Goal: Task Accomplishment & Management: Use online tool/utility

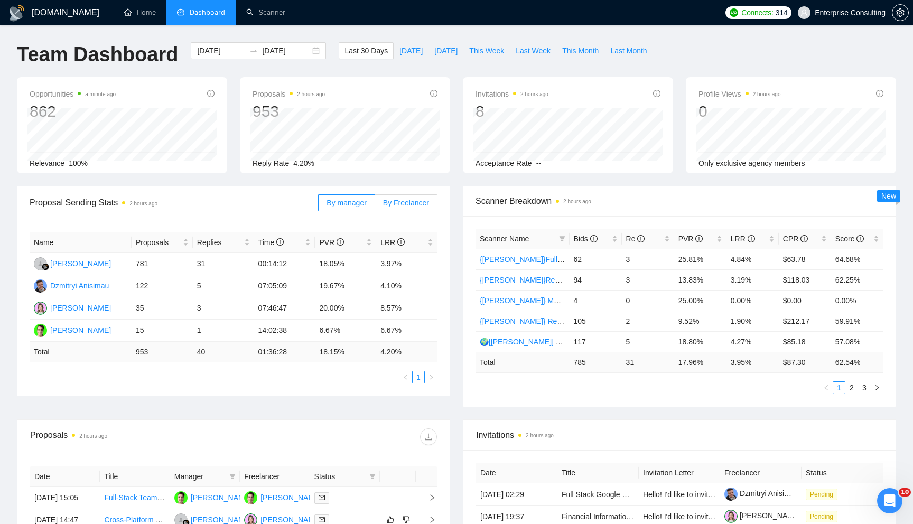
click at [397, 205] on span "By Freelancer" at bounding box center [406, 203] width 46 height 8
click at [375, 206] on input "By Freelancer" at bounding box center [375, 206] width 0 height 0
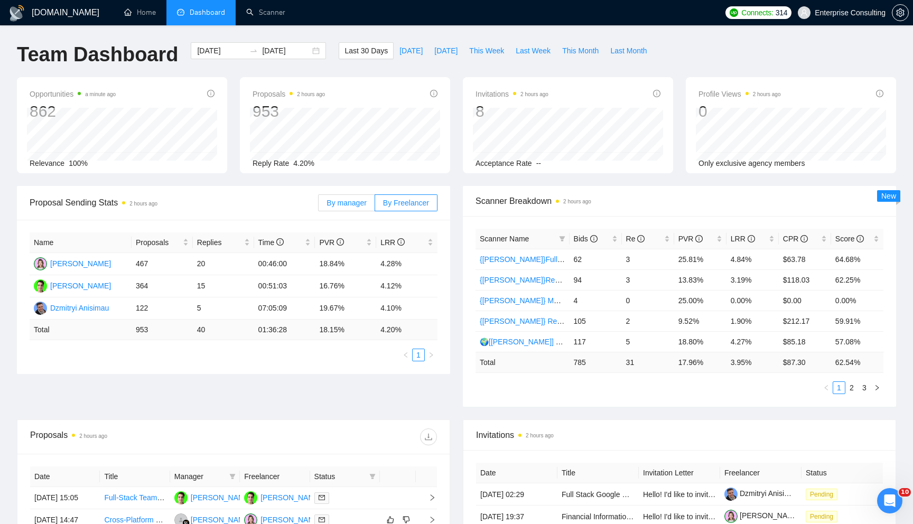
click at [351, 207] on label "By manager" at bounding box center [346, 203] width 57 height 17
click at [319, 206] on input "By manager" at bounding box center [319, 206] width 0 height 0
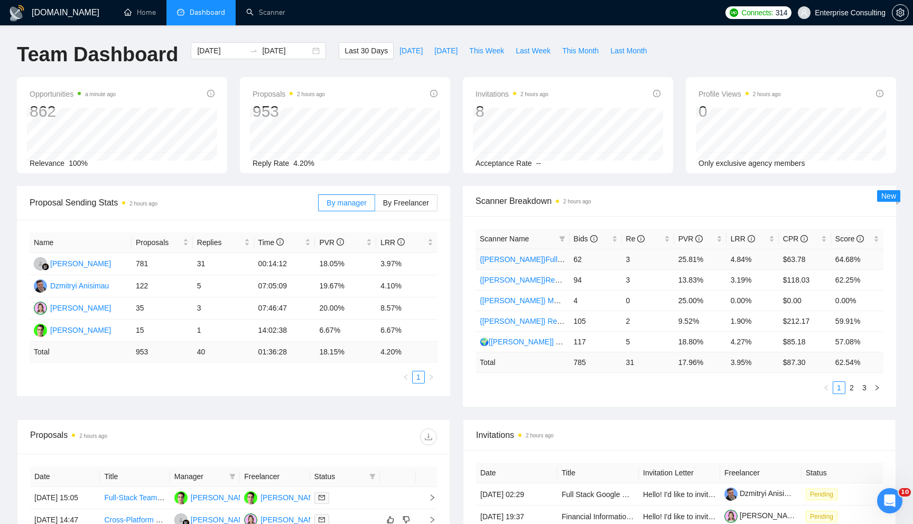
click at [536, 262] on link "{[PERSON_NAME]}Full-stack devs WW (<1 month) - pain point" at bounding box center [584, 259] width 208 height 8
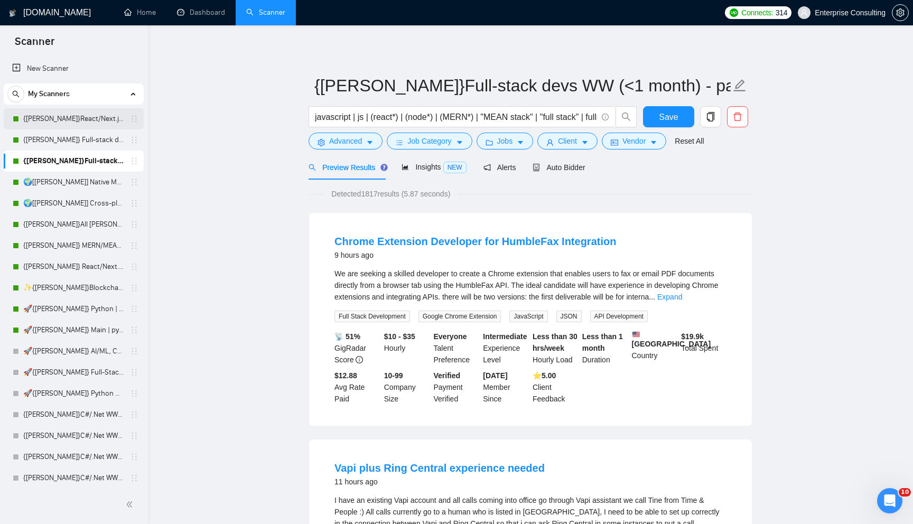
click at [107, 118] on link "{[PERSON_NAME]}React/Next.js/Node.js (Long-term, All Niches)" at bounding box center [73, 118] width 100 height 21
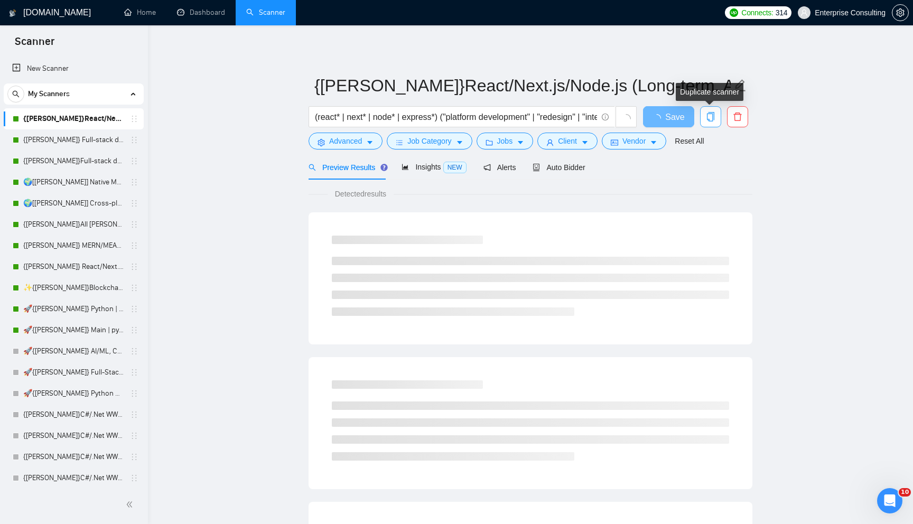
click at [708, 119] on icon "copy" at bounding box center [710, 117] width 7 height 10
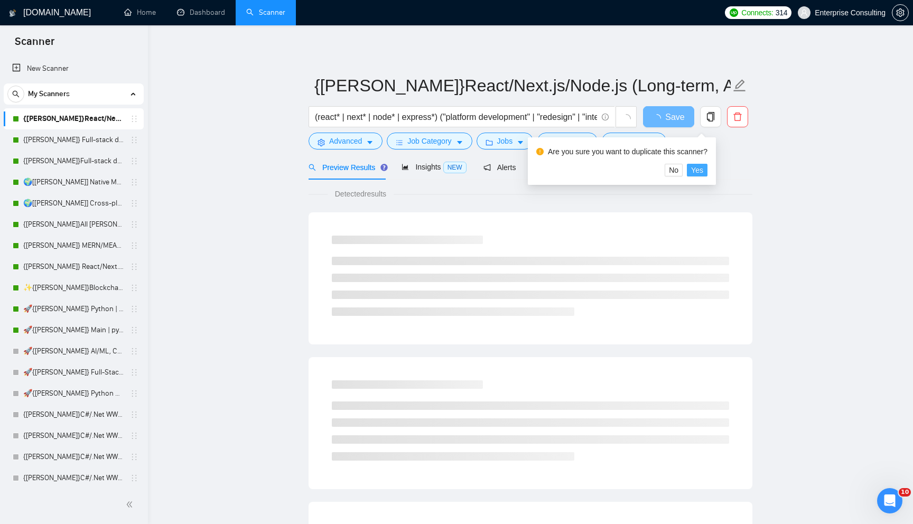
click at [704, 168] on span "Yes" at bounding box center [697, 170] width 12 height 12
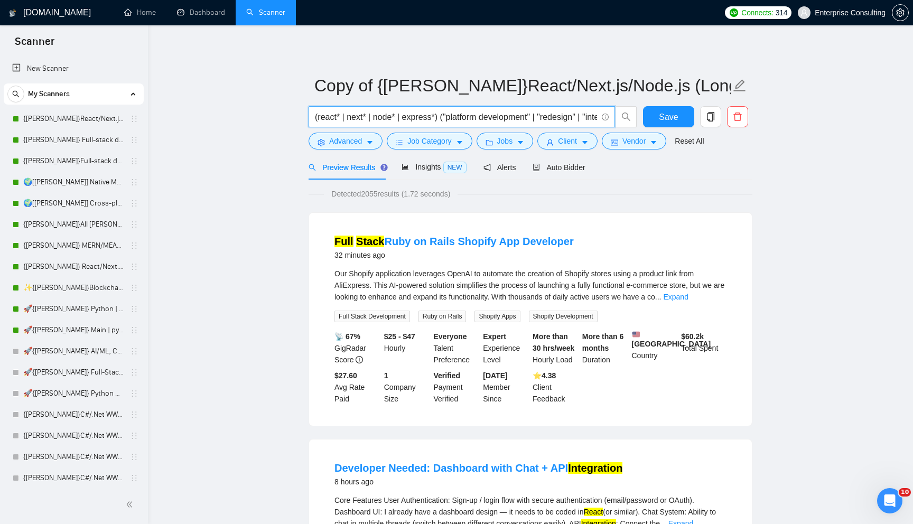
click at [417, 117] on input "(react* | next* | node* | express*) ("platform development" | "redesign" | "int…" at bounding box center [456, 116] width 282 height 13
drag, startPoint x: 455, startPoint y: 117, endPoint x: 358, endPoint y: 109, distance: 97.5
click at [357, 109] on span "(react* | next* | node* | express*) ("platform development" | "redesign" | "int…" at bounding box center [462, 116] width 307 height 21
click at [349, 136] on span "Advanced" at bounding box center [345, 141] width 33 height 12
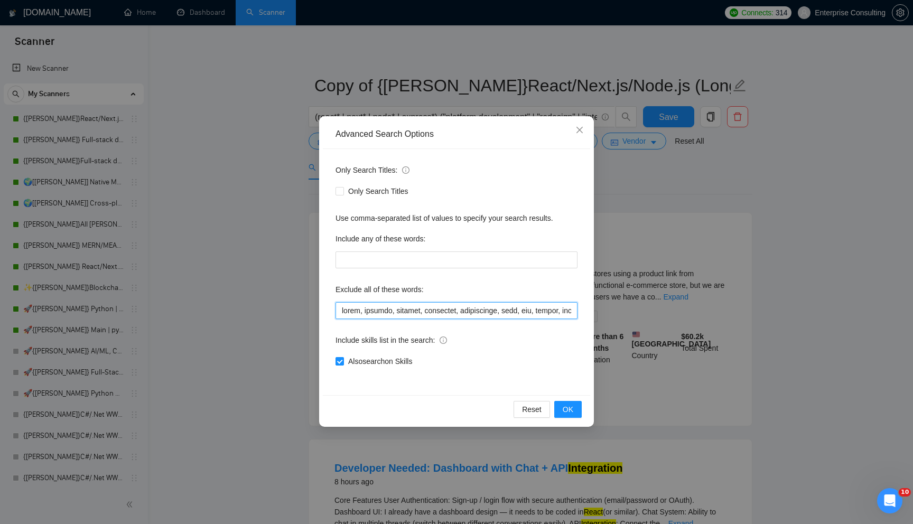
drag, startPoint x: 357, startPoint y: 308, endPoint x: 372, endPoint y: 310, distance: 14.4
click at [371, 310] on input "text" at bounding box center [457, 310] width 242 height 17
click at [241, 249] on div "Advanced Search Options Only Search Titles: Only Search Titles Use comma-separa…" at bounding box center [456, 262] width 913 height 524
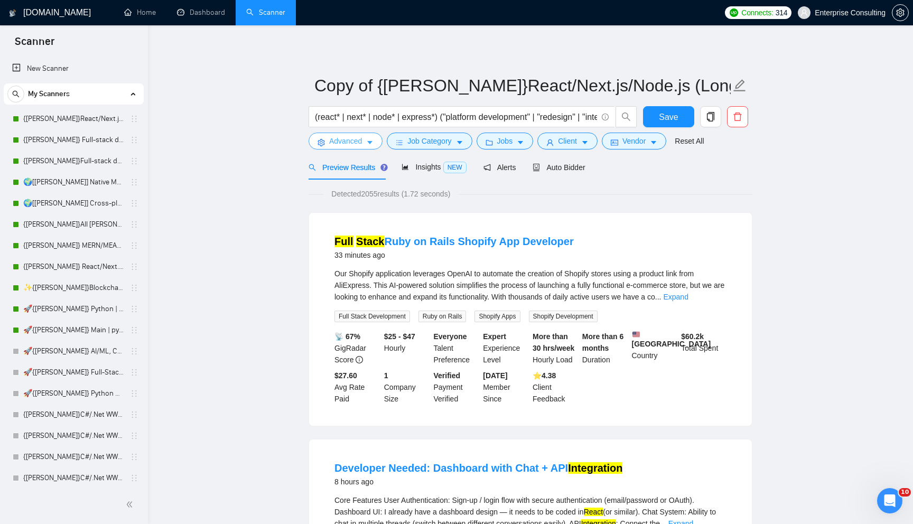
click at [365, 145] on button "Advanced" at bounding box center [346, 141] width 74 height 17
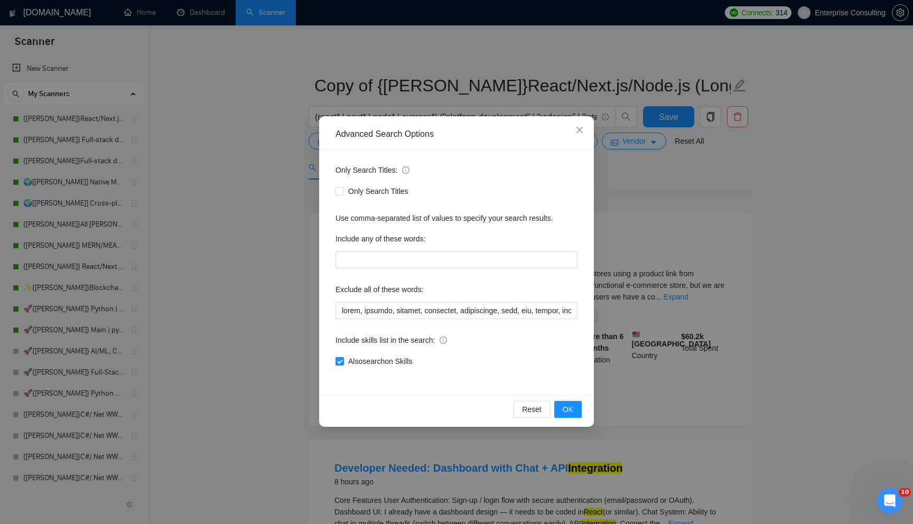
click at [292, 242] on div "Advanced Search Options Only Search Titles: Only Search Titles Use comma-separa…" at bounding box center [456, 262] width 913 height 524
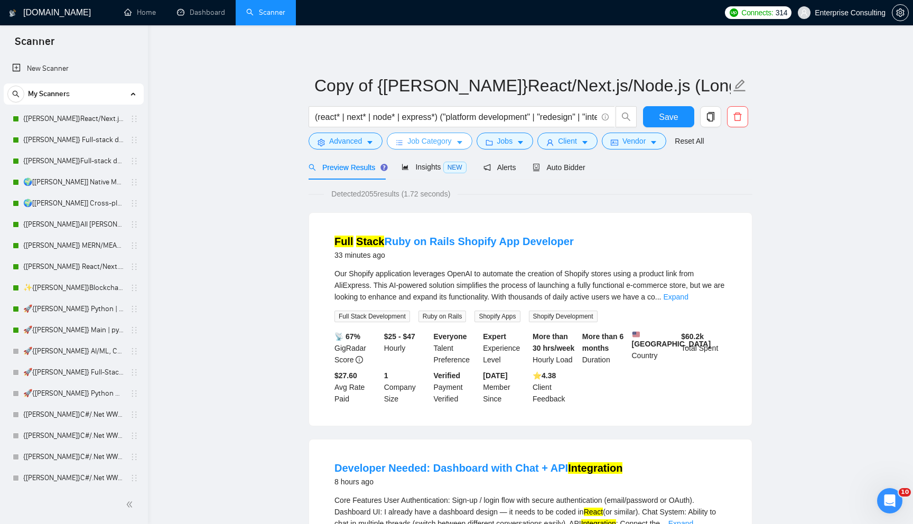
click at [438, 148] on button "Job Category" at bounding box center [429, 141] width 85 height 17
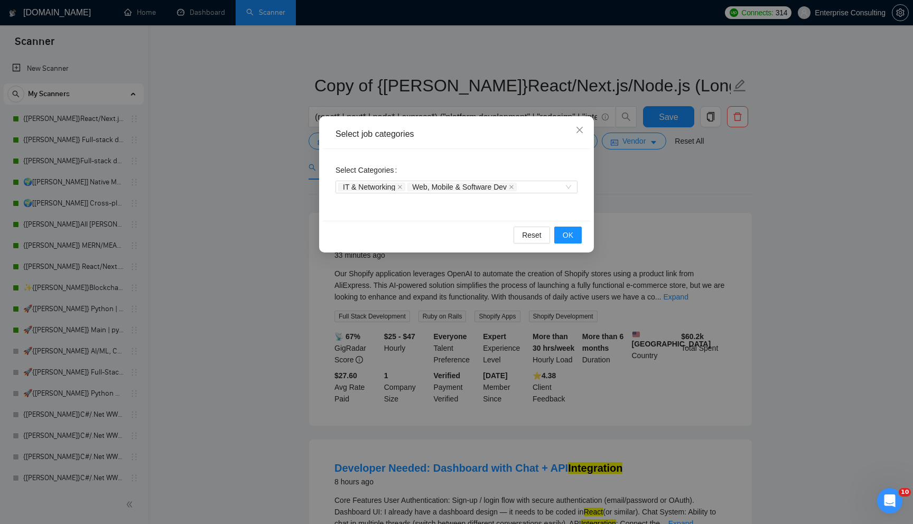
click at [542, 88] on div "Select job categories Select Categories IT & Networking Web, Mobile & Software …" at bounding box center [456, 262] width 913 height 524
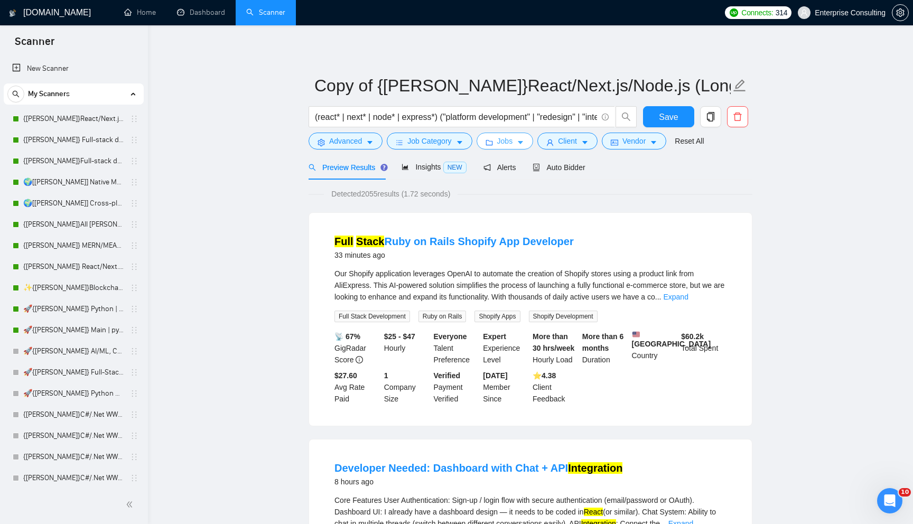
click at [513, 142] on span "Jobs" at bounding box center [505, 141] width 16 height 12
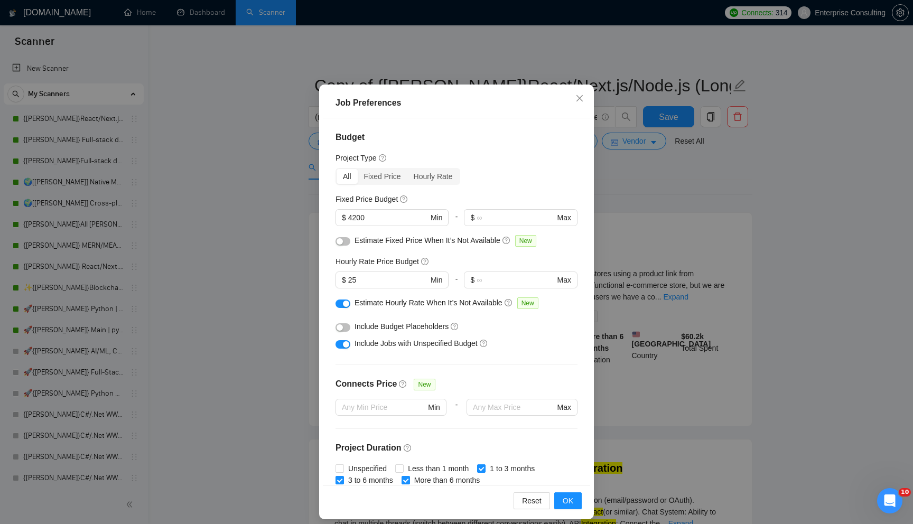
scroll to position [52, 0]
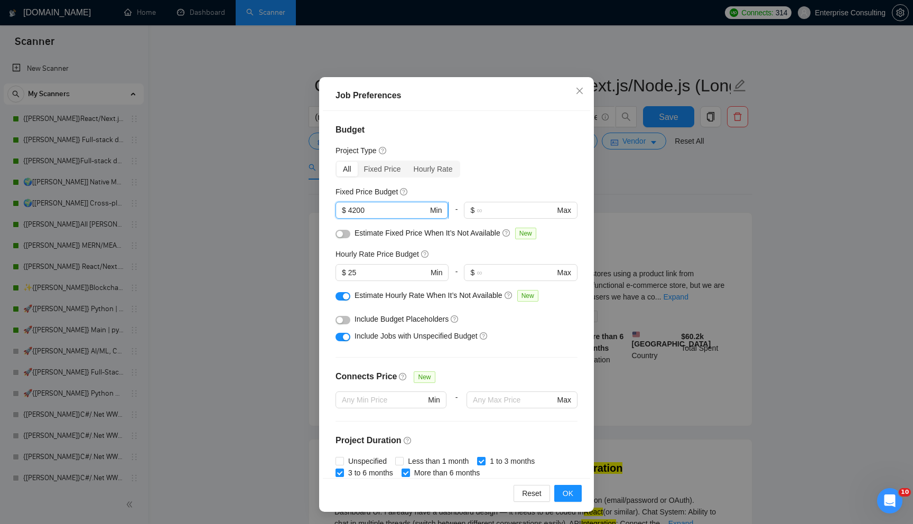
click at [401, 215] on input "4200" at bounding box center [388, 211] width 80 height 12
type input "10000"
click at [373, 270] on input "25" at bounding box center [388, 273] width 80 height 12
type input "2"
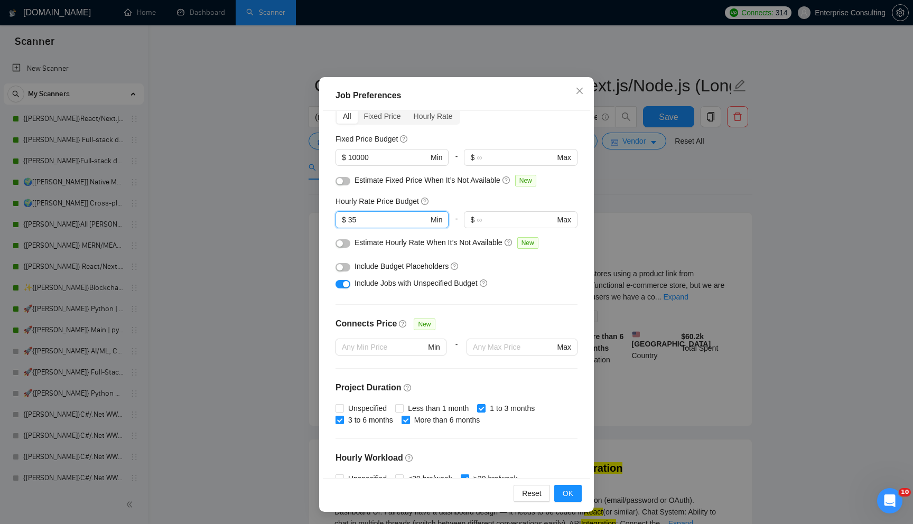
scroll to position [54, 0]
type input "35"
click at [347, 282] on div "button" at bounding box center [346, 283] width 6 height 6
click at [478, 281] on span "Include Jobs with Unspecified Budget" at bounding box center [416, 281] width 123 height 8
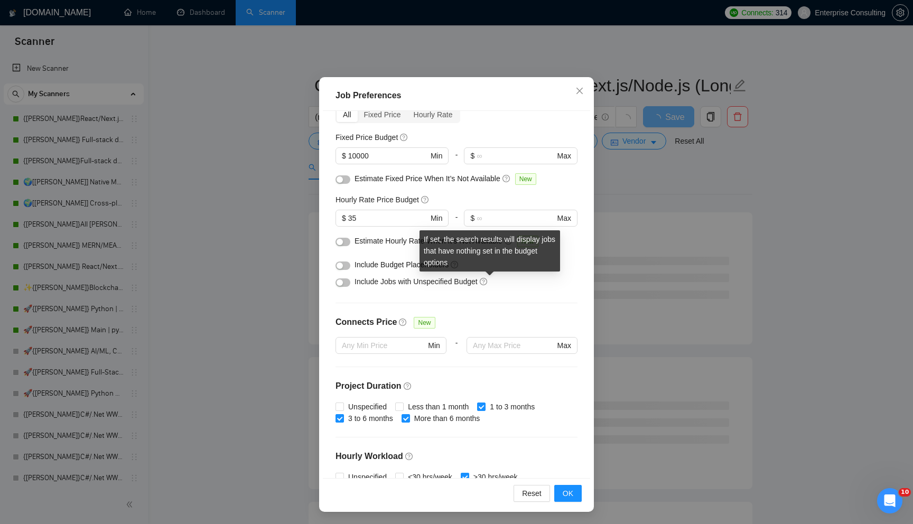
click at [487, 281] on icon "question-circle" at bounding box center [483, 281] width 7 height 7
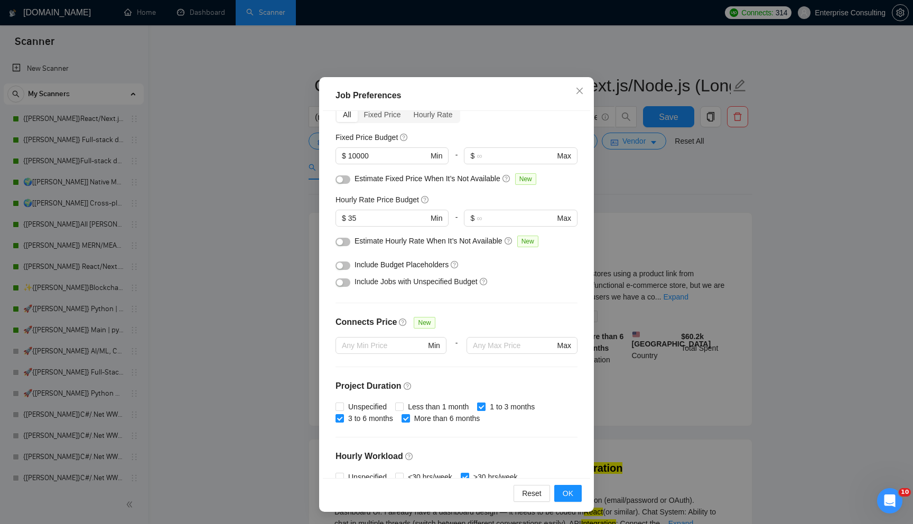
click at [485, 404] on input "1 to 3 months" at bounding box center [480, 406] width 7 height 7
checkbox input "false"
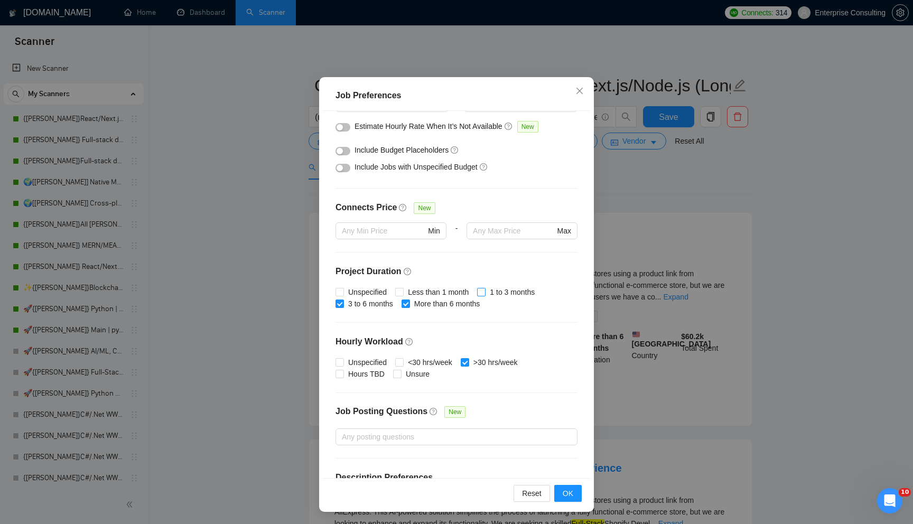
scroll to position [195, 0]
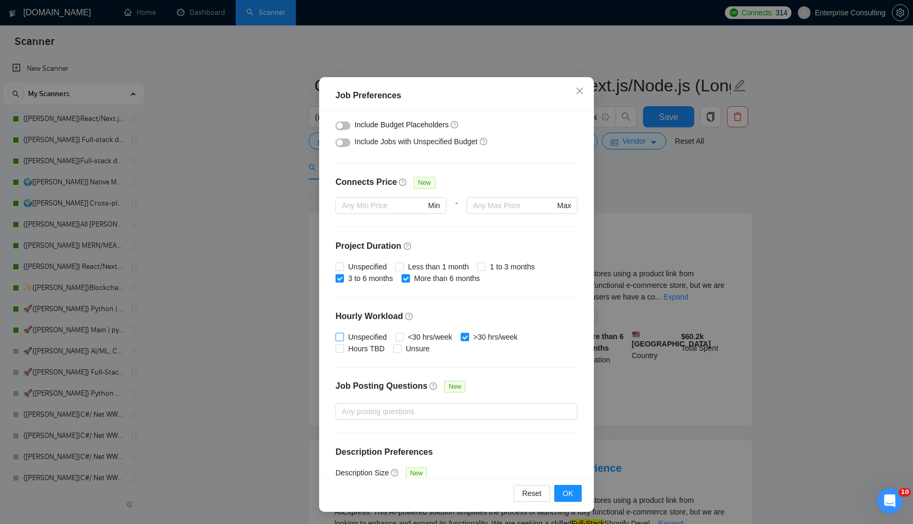
click at [368, 332] on span "Unspecified" at bounding box center [367, 337] width 47 height 12
click at [343, 333] on input "Unspecified" at bounding box center [339, 336] width 7 height 7
checkbox input "true"
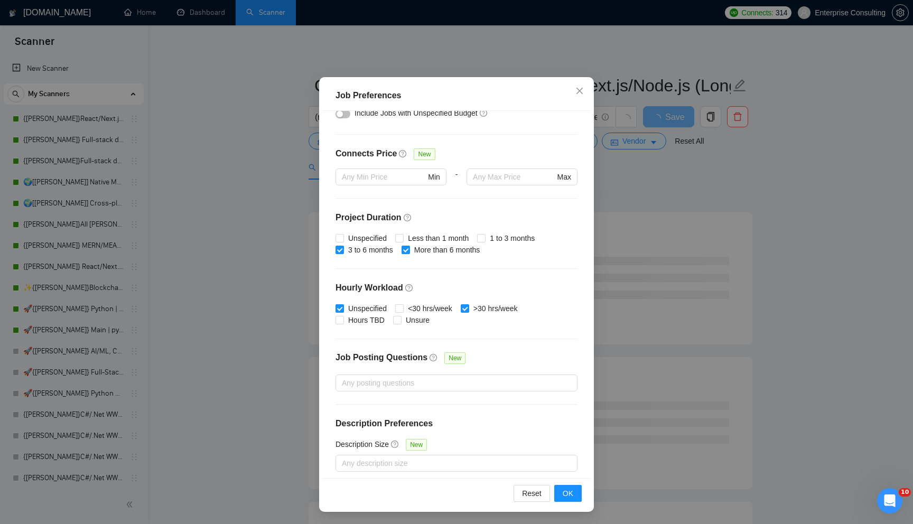
scroll to position [229, 0]
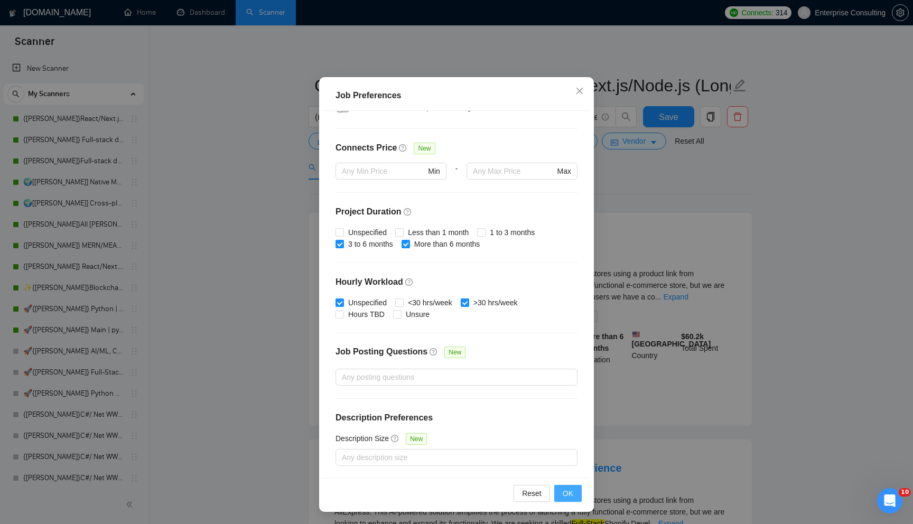
click at [571, 490] on span "OK" at bounding box center [568, 494] width 11 height 12
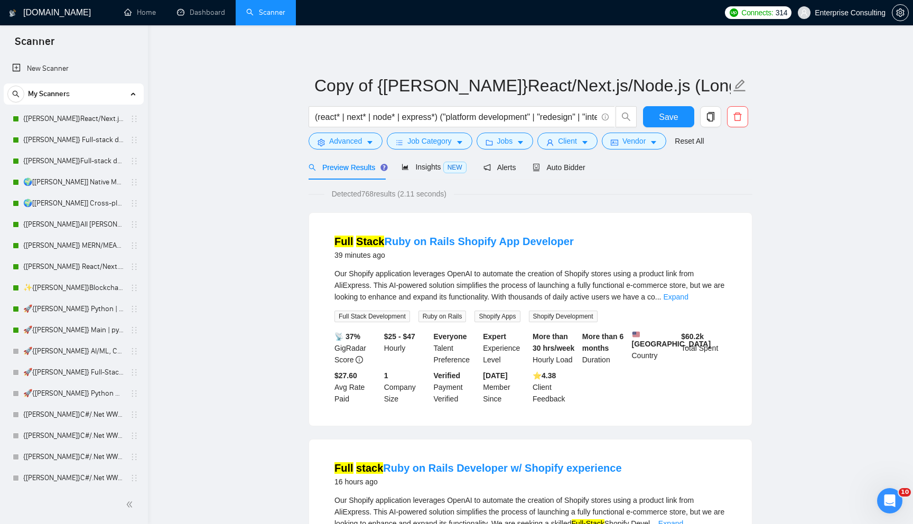
scroll to position [0, 0]
click at [548, 72] on input "Copy of {[PERSON_NAME]}React/Next.js/Node.js (Long-term, All Niches)" at bounding box center [522, 85] width 417 height 26
click at [545, 84] on input "Copy of {[PERSON_NAME]}React/Next.js/Node.js (Long-term, All Niches)" at bounding box center [522, 85] width 417 height 26
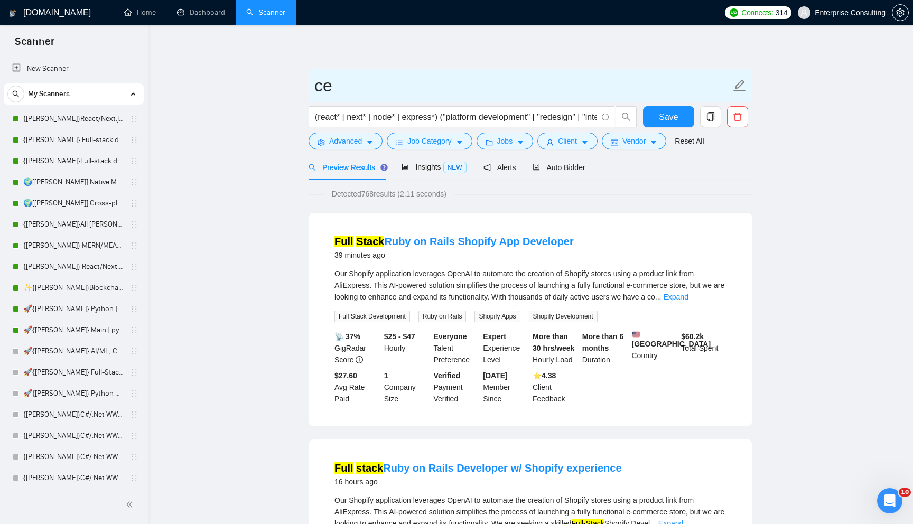
type input "c"
type input "супер квал темплейт"
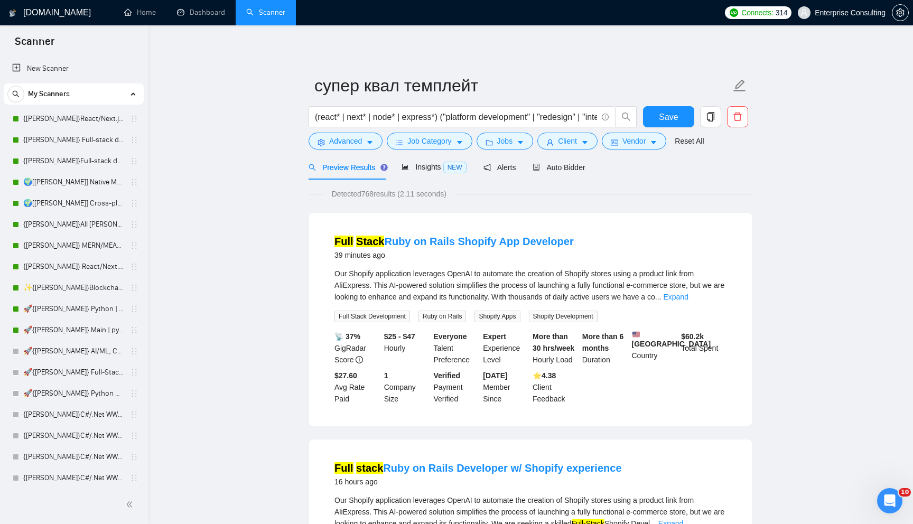
click at [560, 195] on div "Detected 768 results (2.11 seconds)" at bounding box center [531, 194] width 444 height 12
click at [569, 144] on span "Client" at bounding box center [567, 141] width 19 height 12
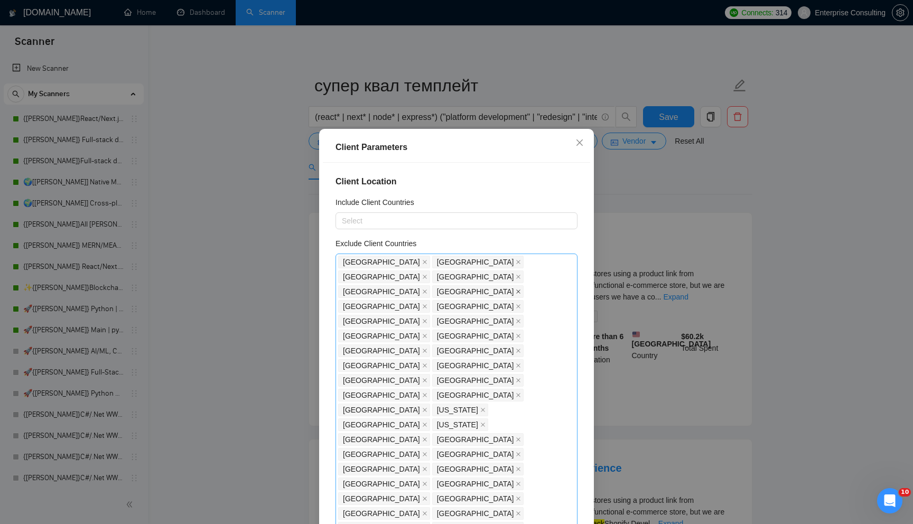
click at [516, 289] on icon "close" at bounding box center [518, 291] width 5 height 5
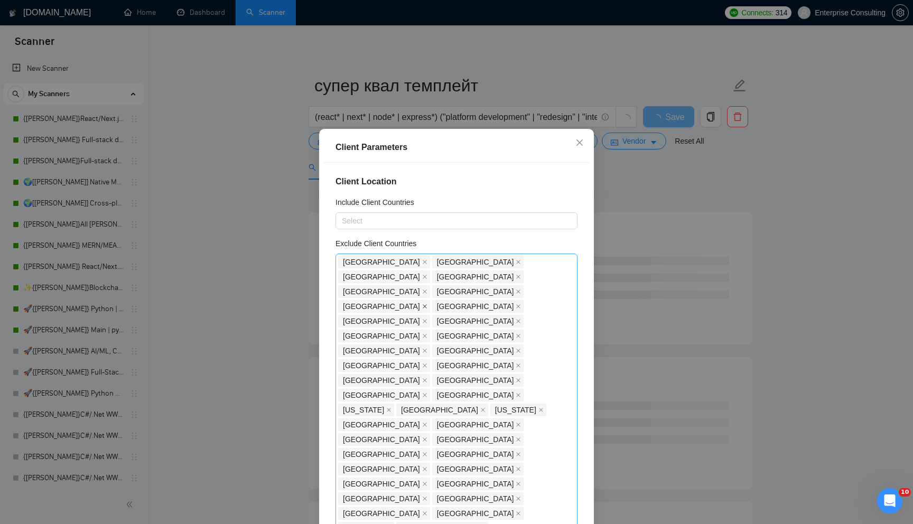
click at [423, 304] on icon "close" at bounding box center [425, 306] width 4 height 4
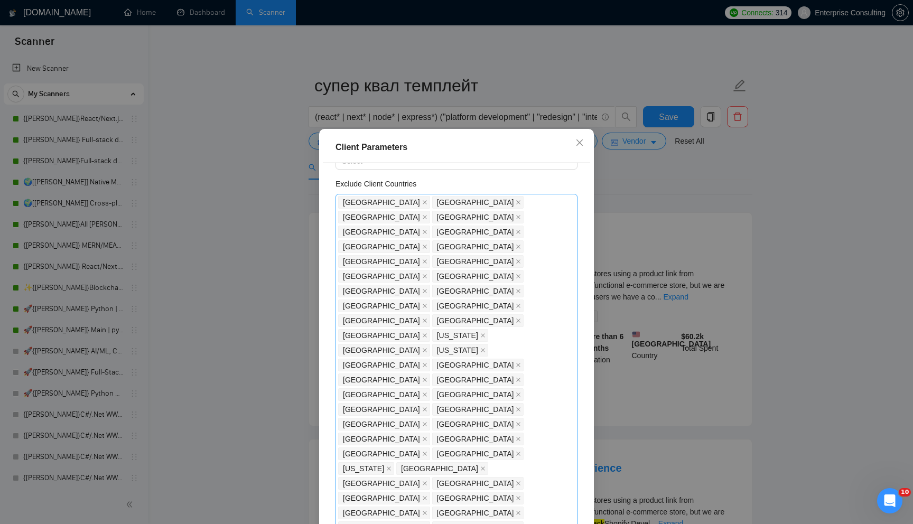
scroll to position [62, 0]
click at [521, 435] on icon "close" at bounding box center [519, 437] width 4 height 4
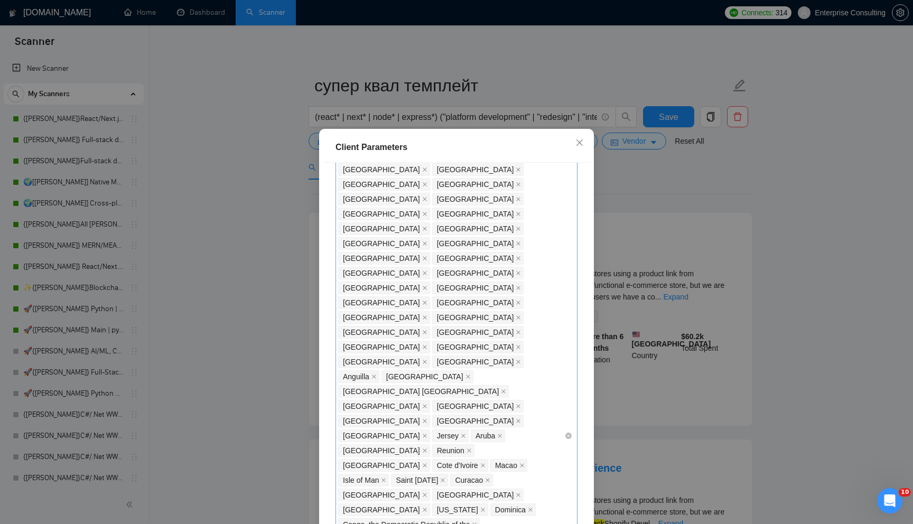
scroll to position [405, 0]
click at [520, 461] on icon "close" at bounding box center [522, 463] width 5 height 5
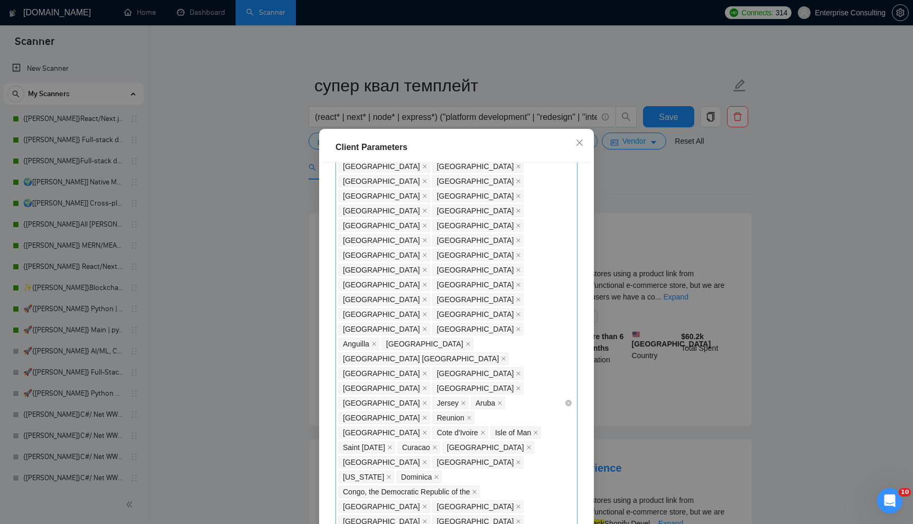
scroll to position [438, 0]
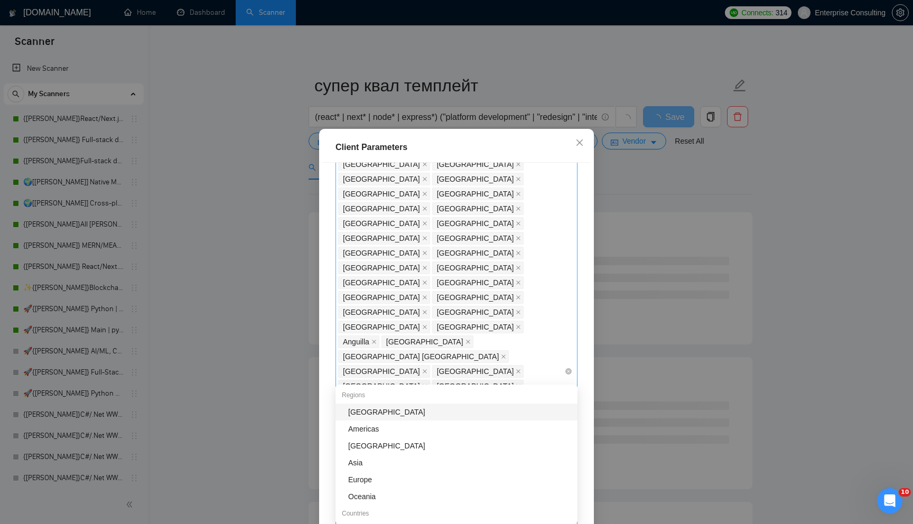
click at [432, 432] on body "Scanner New Scanner My Scanners {Kate}React/Next.js/Node.js (Long-term, All Nic…" at bounding box center [456, 262] width 913 height 524
click at [327, 377] on div "Client Location Include Client Countries Select Exclude Client Countries India …" at bounding box center [456, 346] width 267 height 367
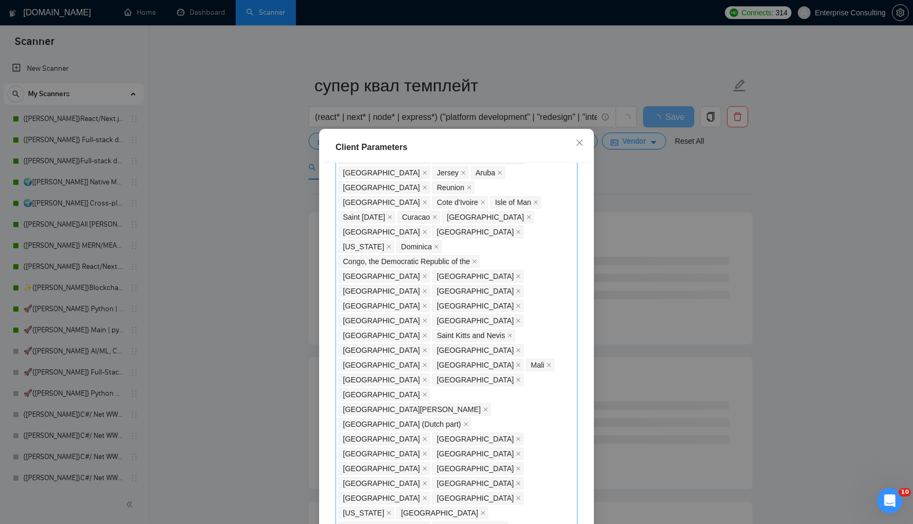
scroll to position [667, 0]
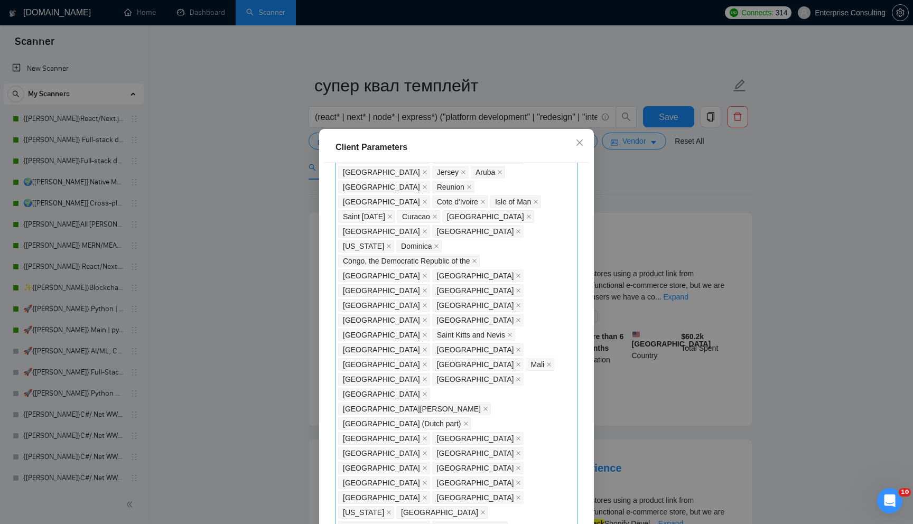
checkbox input "false"
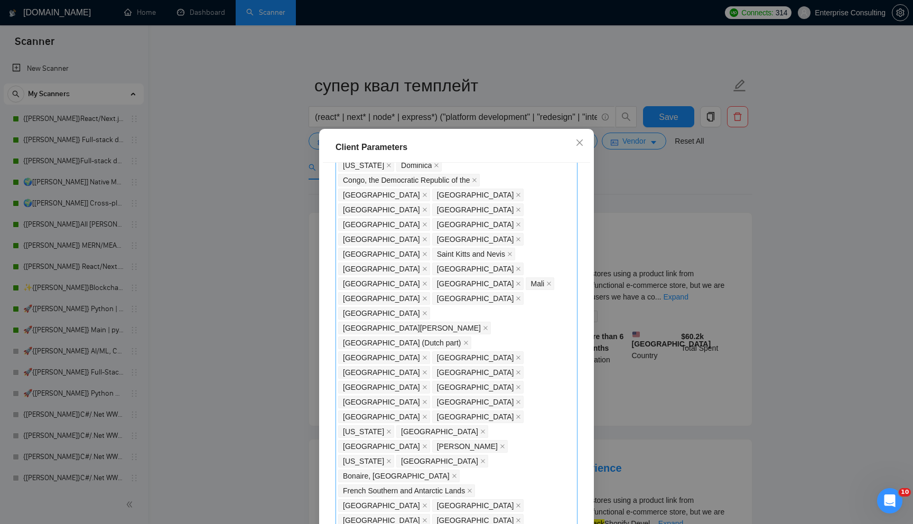
scroll to position [760, 0]
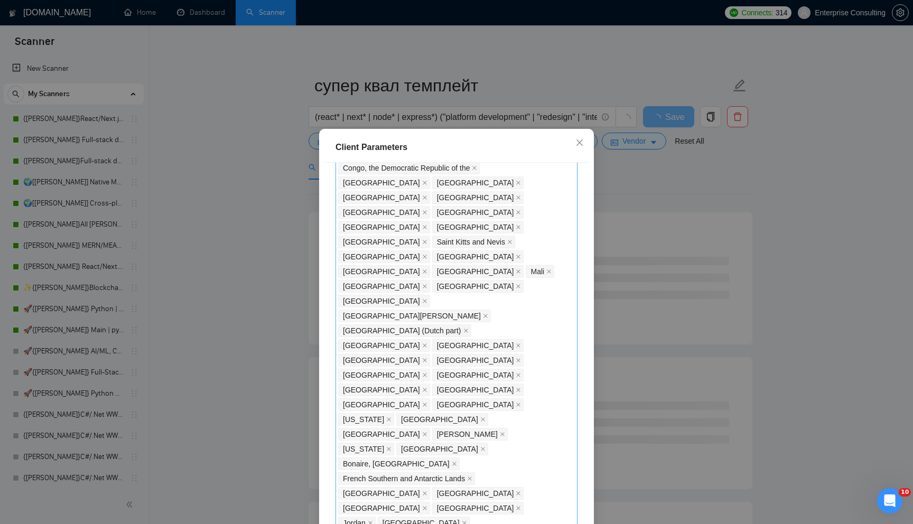
type input "20000"
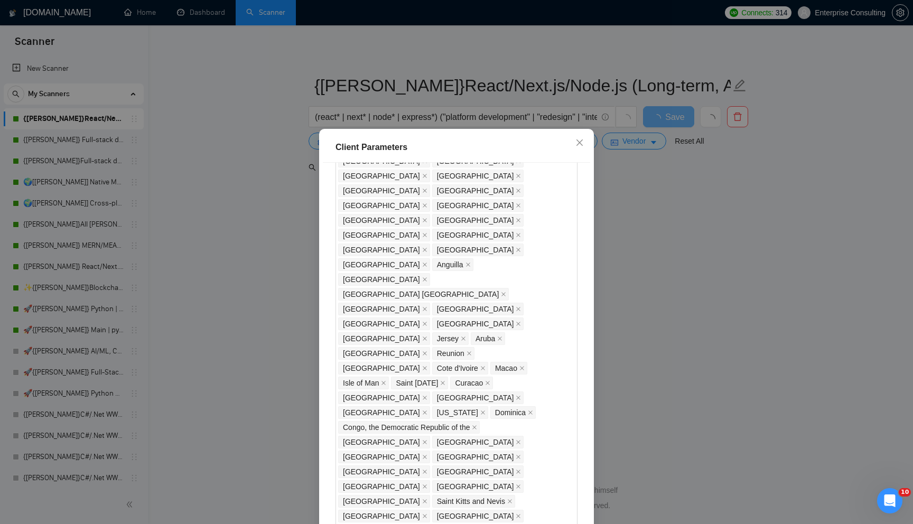
scroll to position [521, 0]
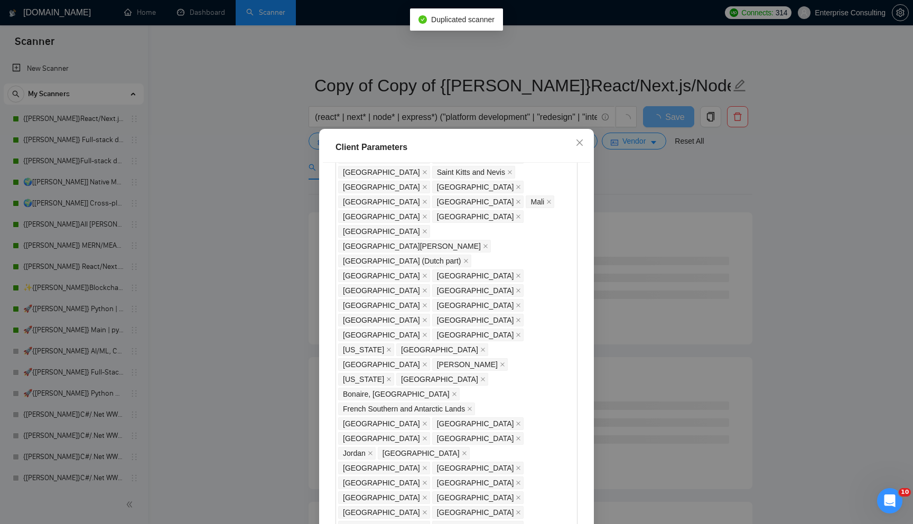
scroll to position [886, 0]
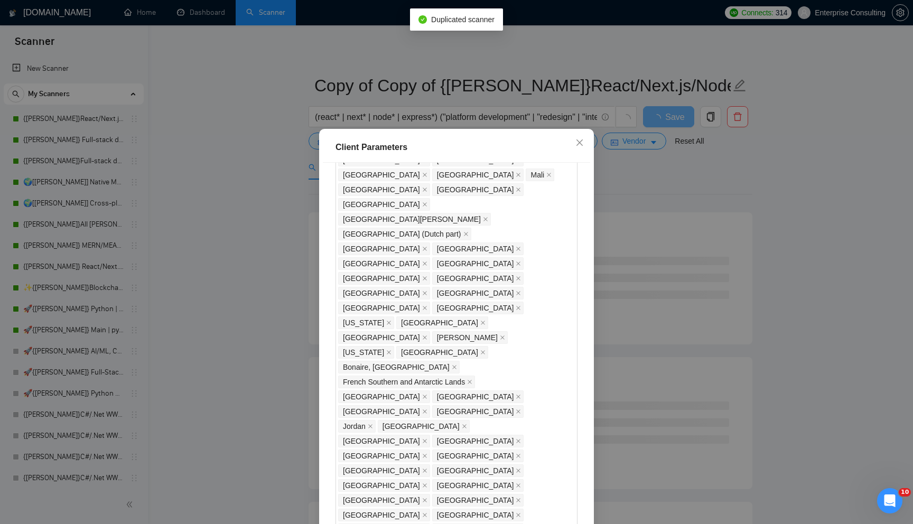
click at [514, 198] on div "Client Location Include Client Countries Select Exclude Client Countries India …" at bounding box center [456, 346] width 267 height 367
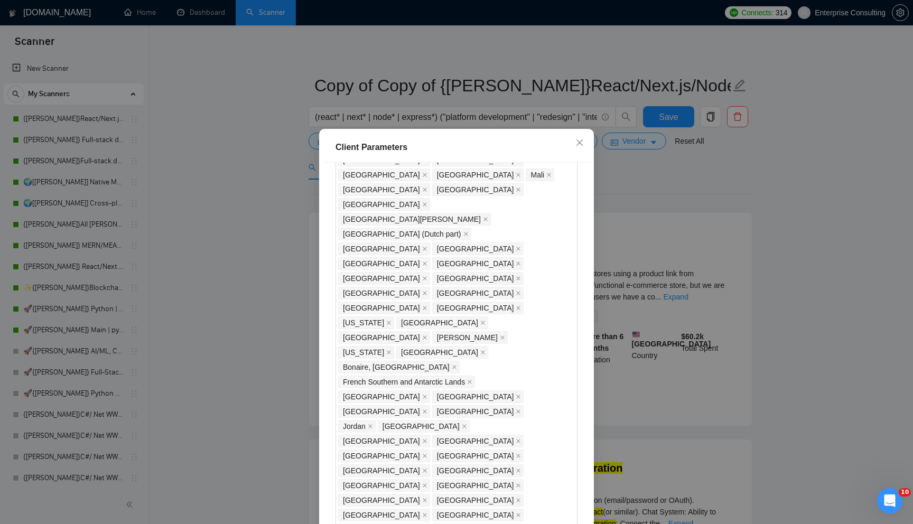
click at [383, 306] on div "$10,000" at bounding box center [392, 308] width 100 height 12
type input "15000"
click at [462, 223] on div "Client Location Include Client Countries Select Exclude Client Countries India …" at bounding box center [456, 346] width 267 height 367
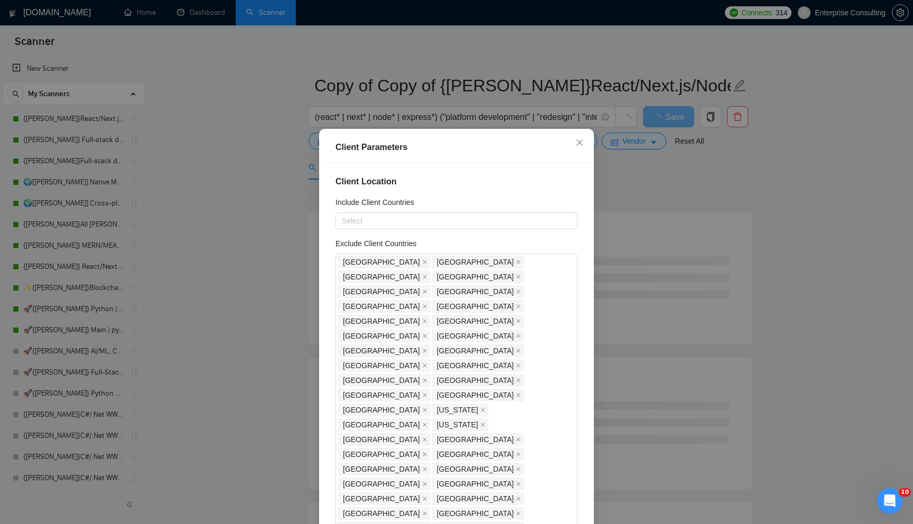
scroll to position [1, 0]
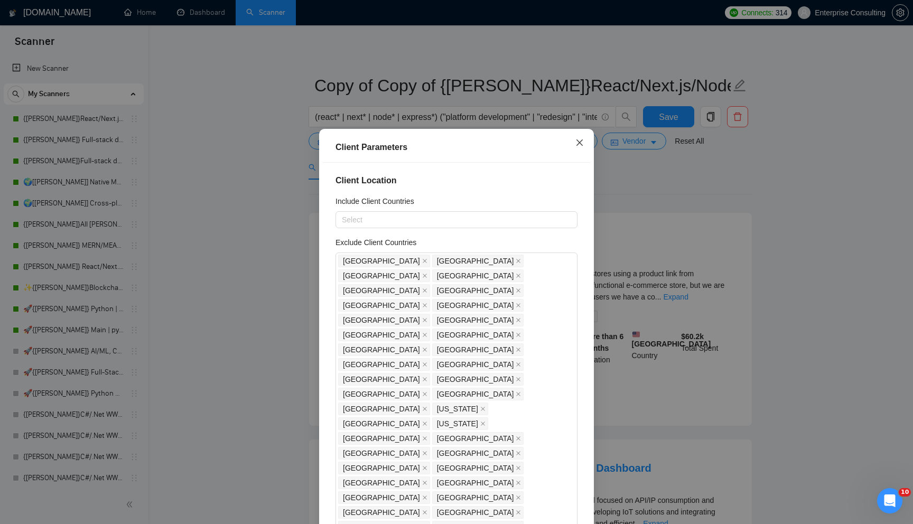
click at [578, 143] on icon "close" at bounding box center [580, 142] width 8 height 8
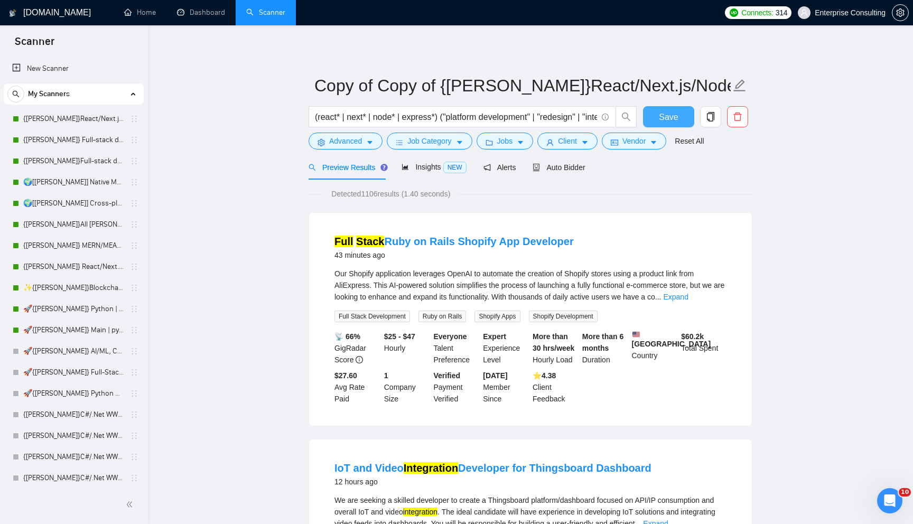
click at [680, 116] on button "Save" at bounding box center [668, 116] width 51 height 21
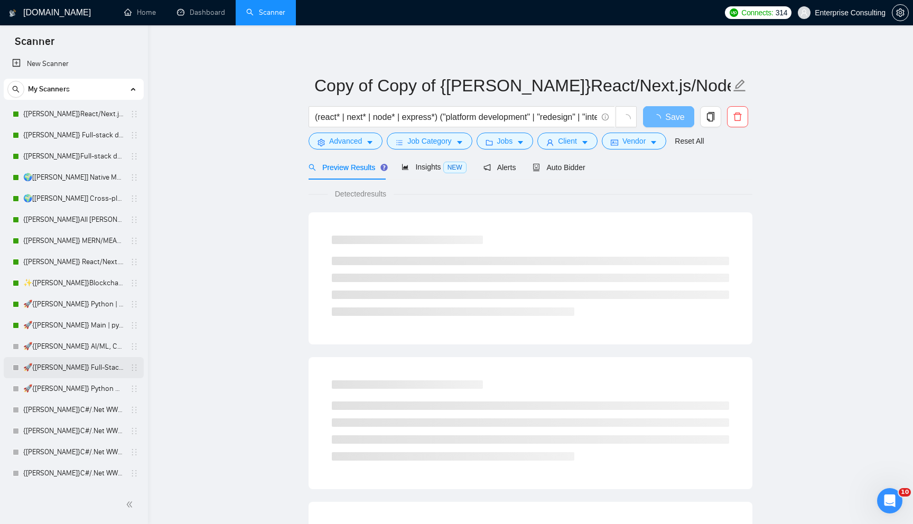
scroll to position [9, 0]
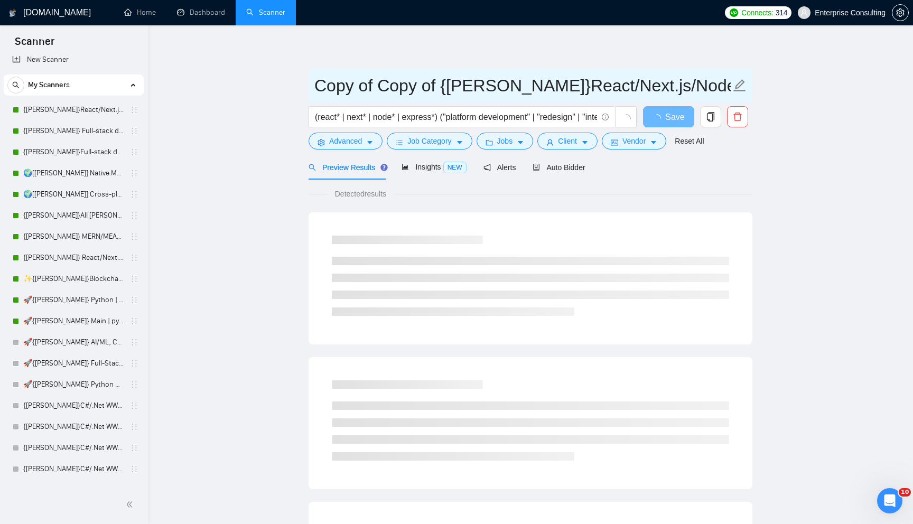
click at [384, 86] on input "Copy of Copy of {Kate}React/Next.js/Node.js (Long-term, All Niches)" at bounding box center [522, 85] width 417 height 26
type input "cegth rdfk"
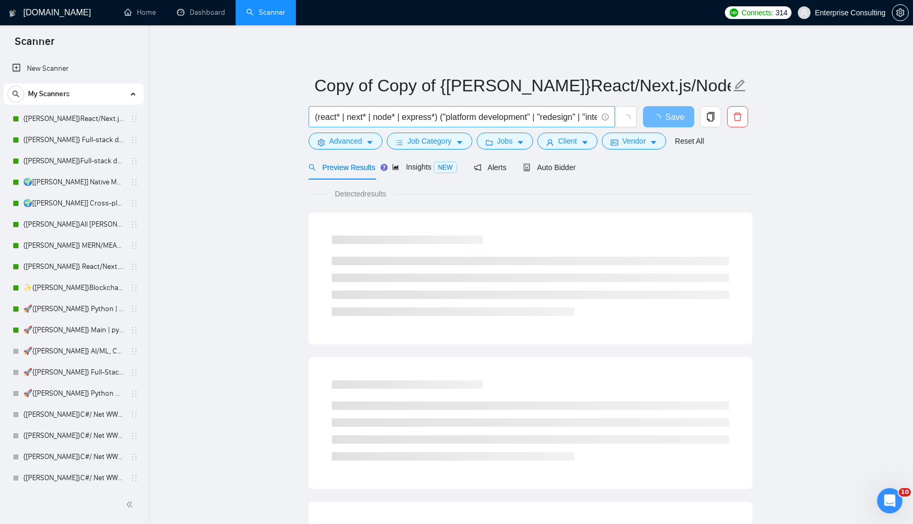
click at [417, 114] on input "(react* | next* | node* | express*) ("platform development" | "redesign" | "int…" at bounding box center [456, 116] width 282 height 13
click at [419, 88] on input "Copy of Copy of {Kate}React/Next.js/Node.js (Long-term, All Niches)" at bounding box center [522, 85] width 417 height 26
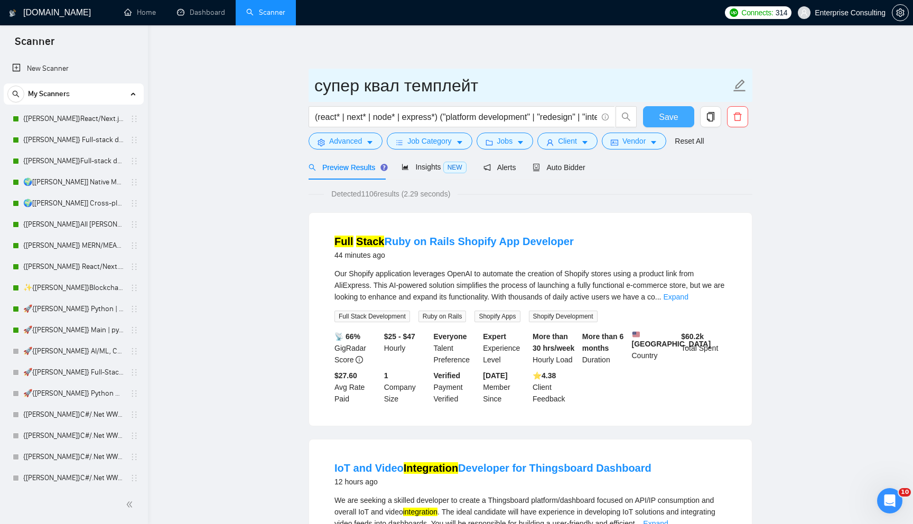
type input "супер квал темплейт"
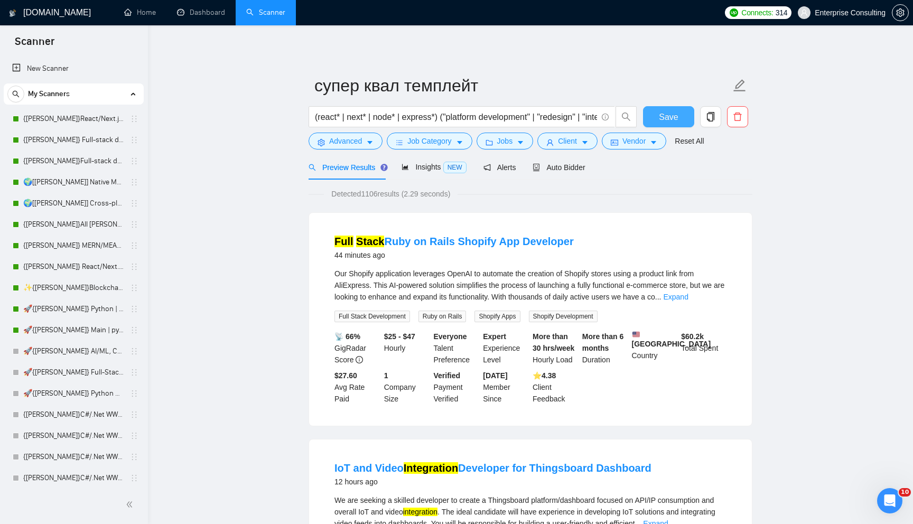
click at [671, 109] on button "Save" at bounding box center [668, 116] width 51 height 21
click at [348, 144] on span "Advanced" at bounding box center [345, 141] width 33 height 12
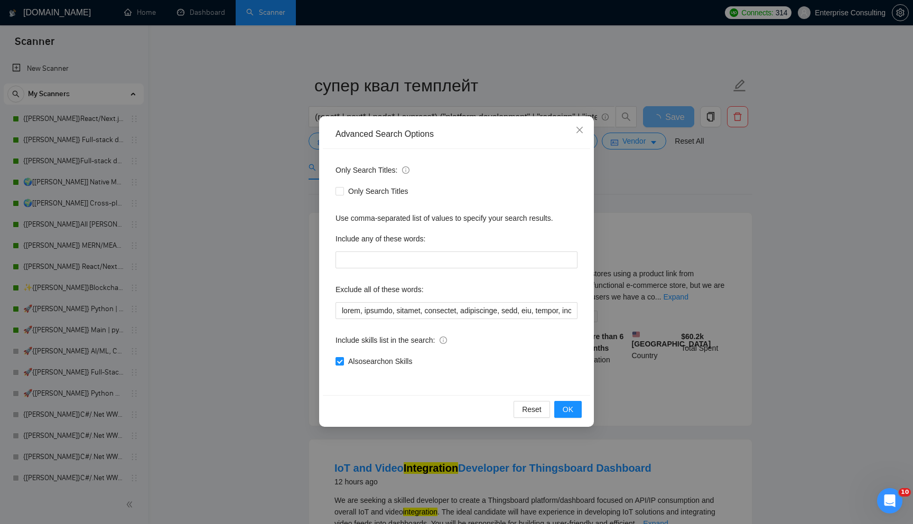
click at [297, 158] on div "Advanced Search Options Only Search Titles: Only Search Titles Use comma-separa…" at bounding box center [456, 262] width 913 height 524
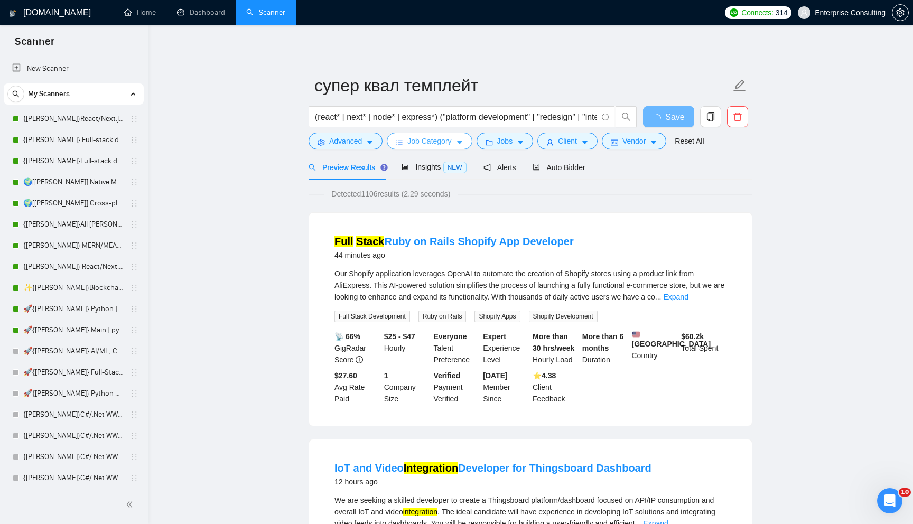
click at [431, 141] on span "Job Category" at bounding box center [430, 141] width 44 height 12
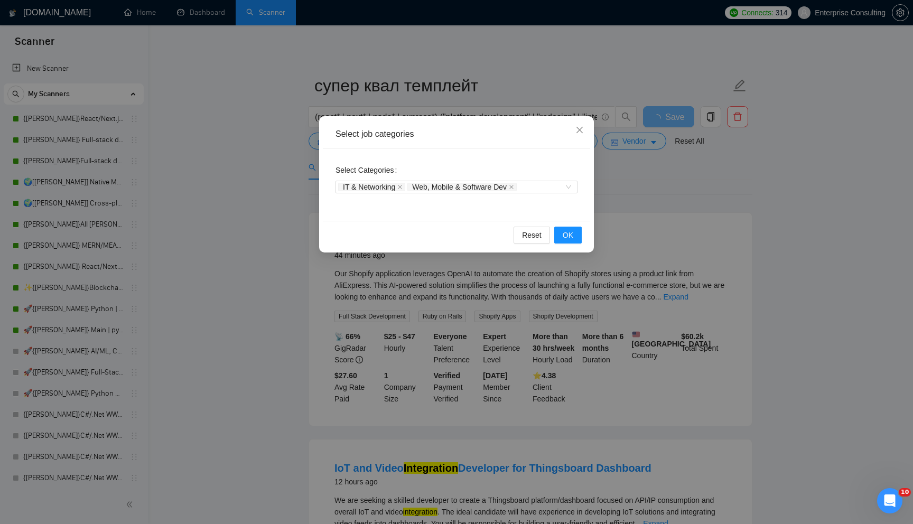
click at [265, 193] on div "Select job categories Select Categories IT & Networking Web, Mobile & Software …" at bounding box center [456, 262] width 913 height 524
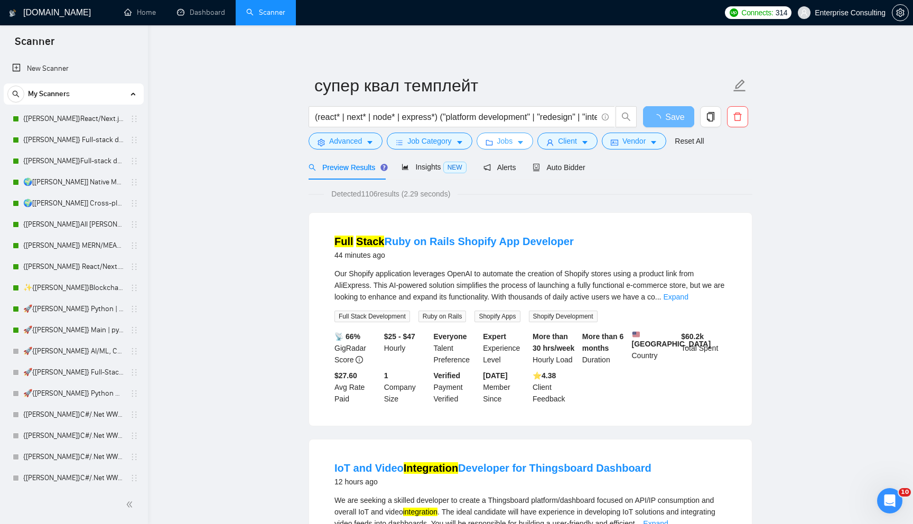
click at [508, 135] on button "Jobs" at bounding box center [505, 141] width 57 height 17
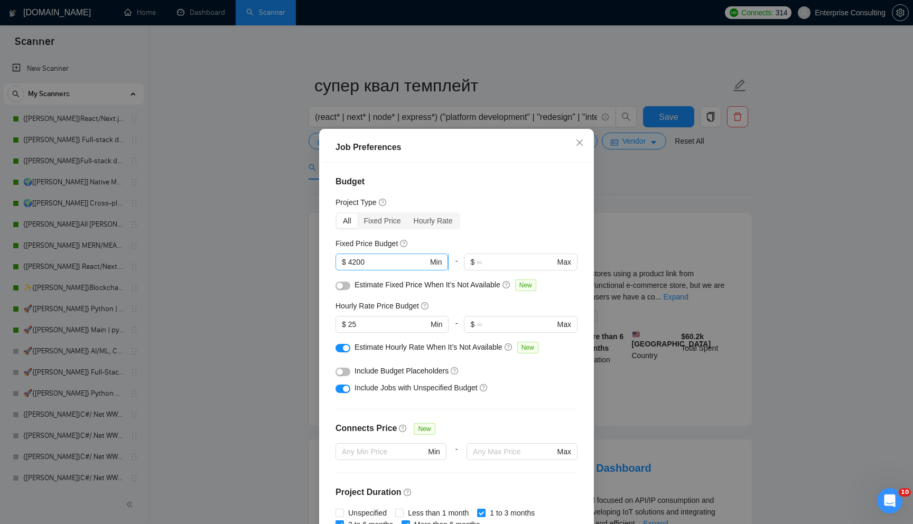
click at [387, 263] on input "4200" at bounding box center [388, 262] width 80 height 12
type input "10000"
click at [375, 329] on input "25" at bounding box center [388, 325] width 80 height 12
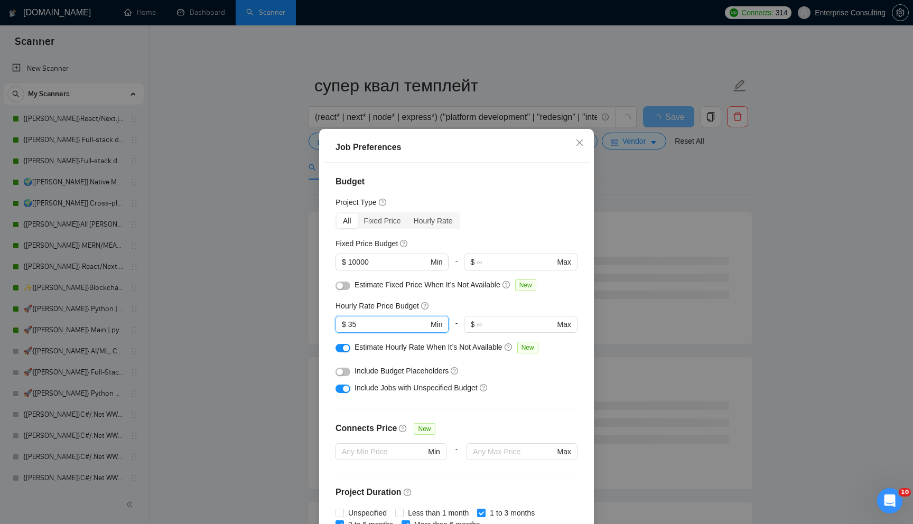
type input "35"
click at [388, 408] on div "Budget Project Type All Fixed Price Hourly Rate Fixed Price Budget $ 10000 Min …" at bounding box center [456, 346] width 267 height 367
click at [394, 388] on span "Include Jobs with Unspecified Budget" at bounding box center [416, 388] width 123 height 8
click at [343, 386] on div "button" at bounding box center [346, 389] width 6 height 6
click at [346, 409] on div "Budget Project Type All Fixed Price Hourly Rate Fixed Price Budget $ 10000 Min …" at bounding box center [456, 346] width 267 height 367
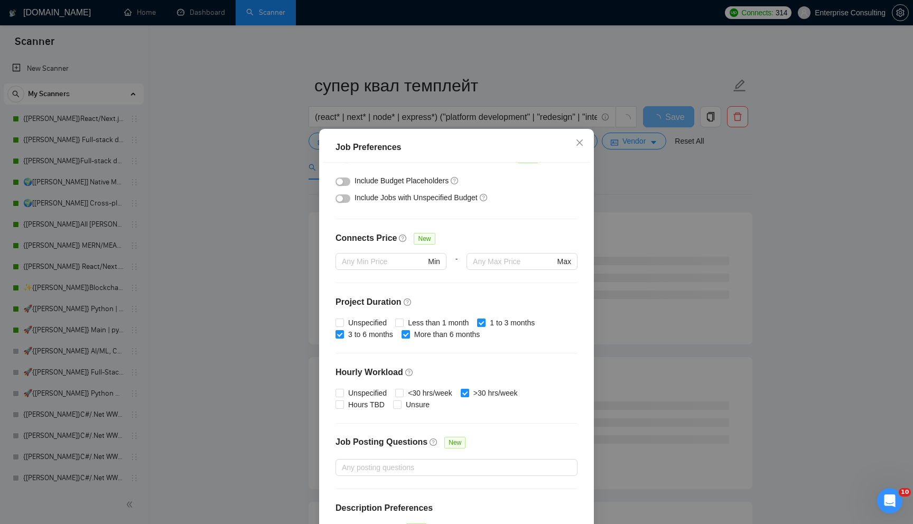
scroll to position [192, 0]
click at [481, 322] on div "Unspecified Less than 1 month 1 to 3 months 3 to 6 months More than 6 months" at bounding box center [457, 326] width 242 height 23
click at [485, 322] on input "1 to 3 months" at bounding box center [480, 320] width 7 height 7
checkbox input "false"
click at [382, 335] on span "3 to 6 months" at bounding box center [370, 333] width 53 height 12
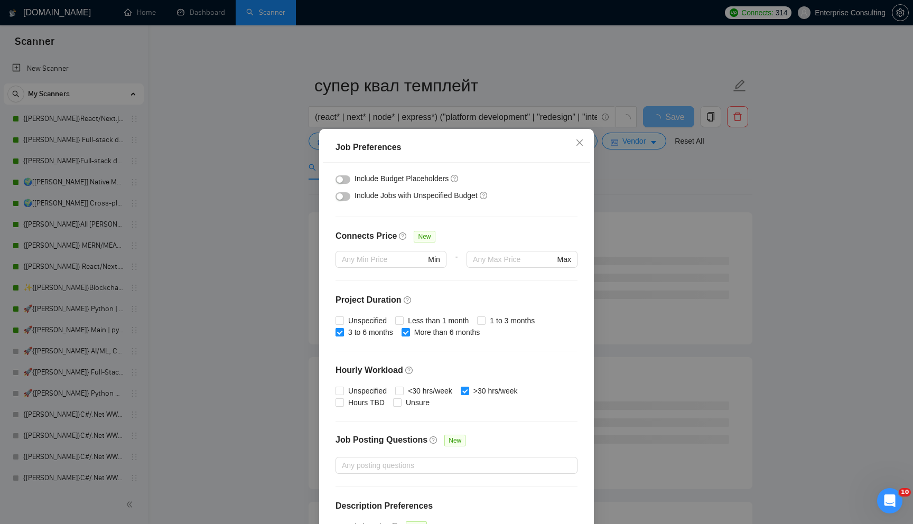
click at [343, 335] on input "3 to 6 months" at bounding box center [339, 331] width 7 height 7
checkbox input "false"
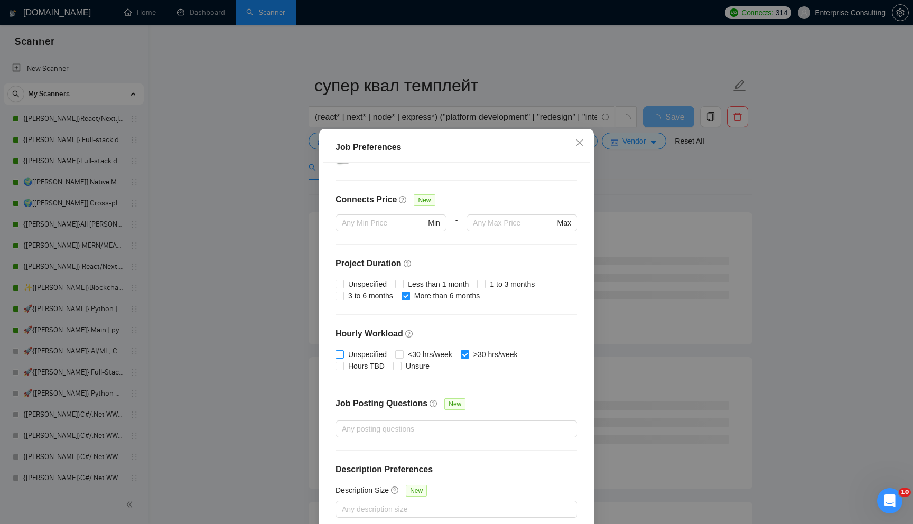
click at [373, 353] on span "Unspecified" at bounding box center [367, 355] width 47 height 12
click at [343, 353] on input "Unspecified" at bounding box center [339, 353] width 7 height 7
checkbox input "true"
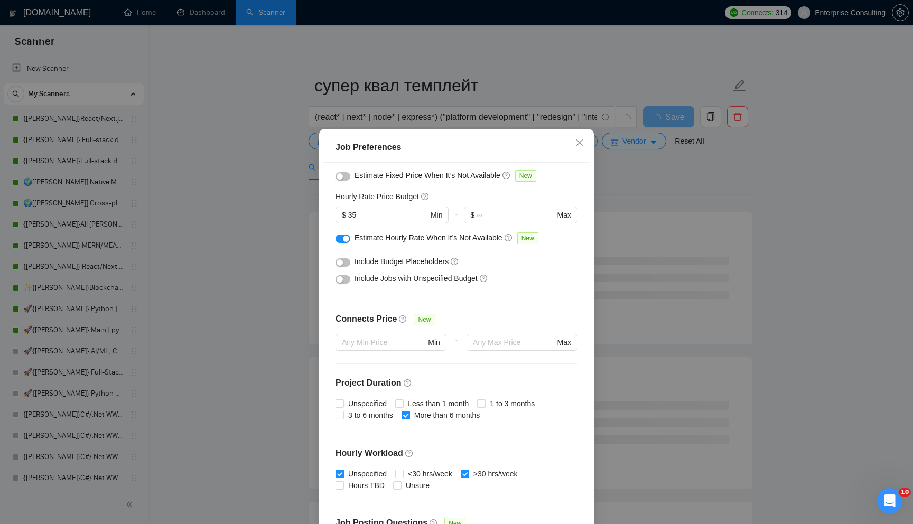
scroll to position [111, 0]
click at [372, 415] on span "3 to 6 months" at bounding box center [370, 414] width 53 height 12
click at [343, 415] on input "3 to 6 months" at bounding box center [339, 413] width 7 height 7
checkbox input "true"
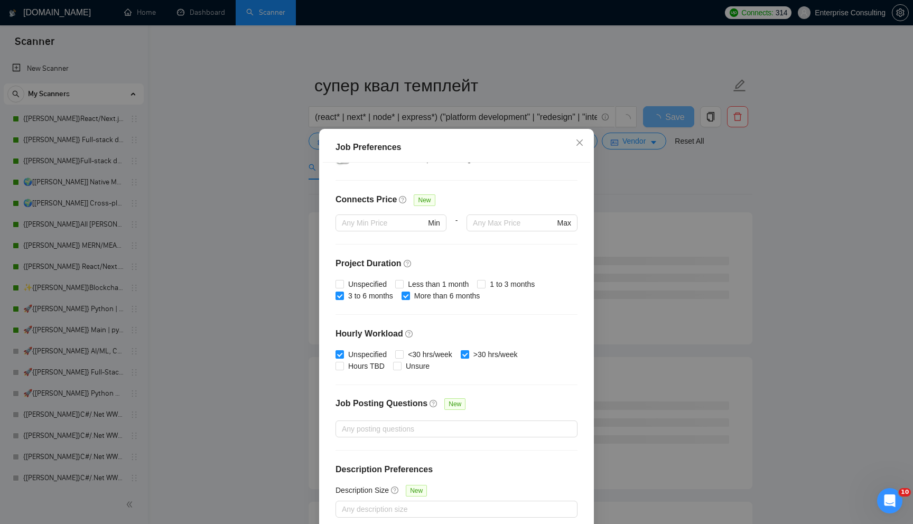
scroll to position [52, 0]
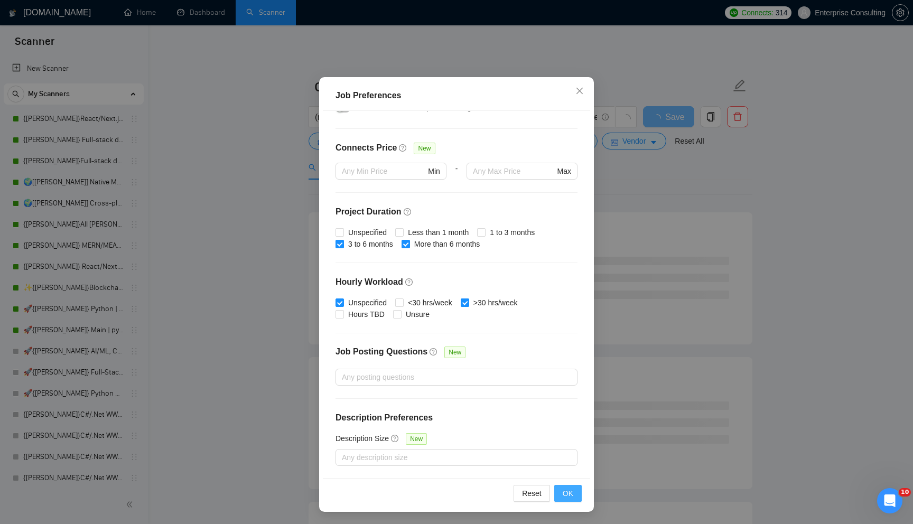
click at [562, 498] on button "OK" at bounding box center [567, 493] width 27 height 17
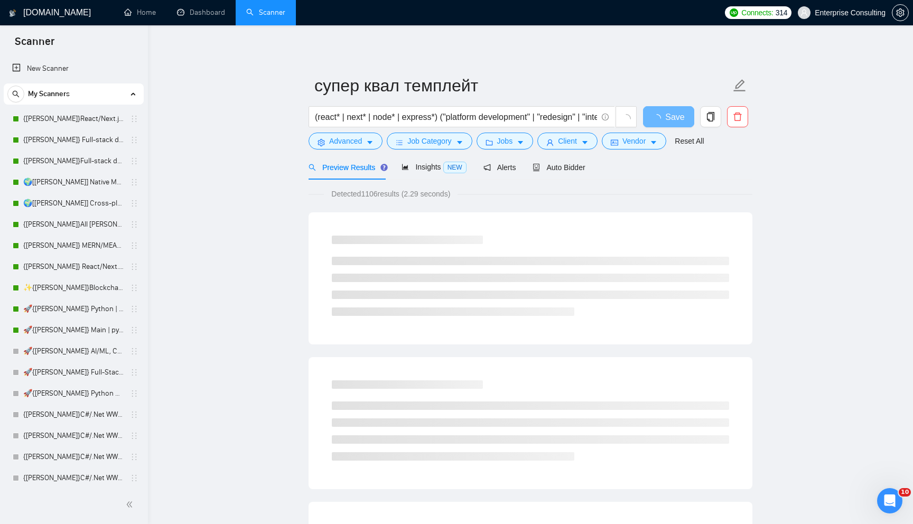
scroll to position [0, 0]
click at [507, 138] on span "Jobs" at bounding box center [505, 141] width 16 height 12
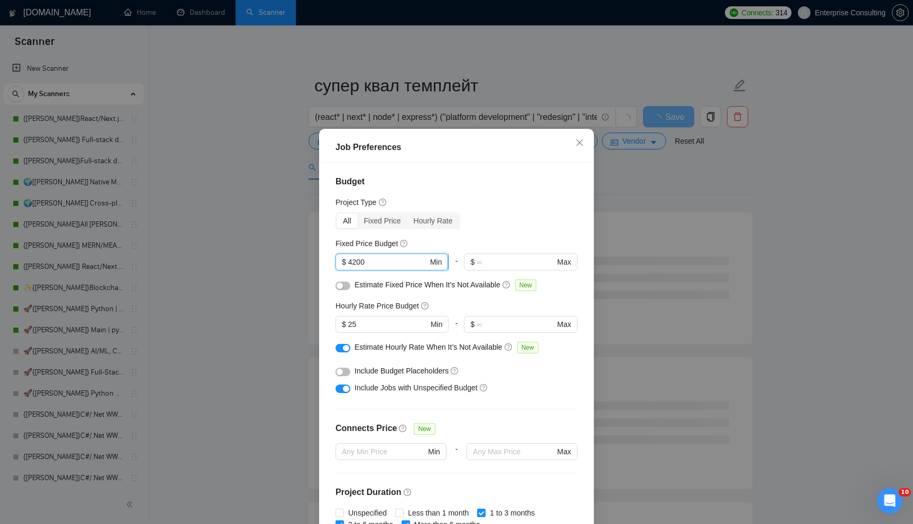
click at [389, 263] on input "4200" at bounding box center [388, 262] width 80 height 12
type input "10000"
click at [378, 322] on input "25" at bounding box center [388, 325] width 80 height 12
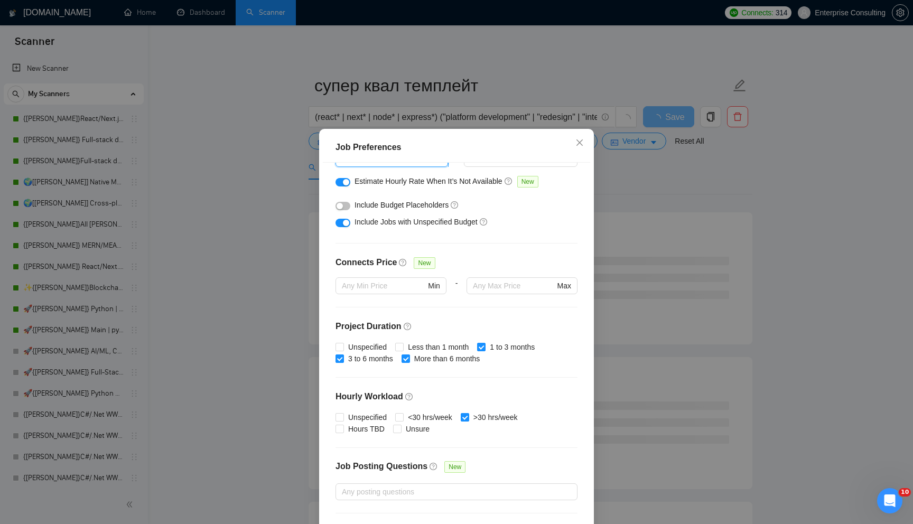
scroll to position [173, 0]
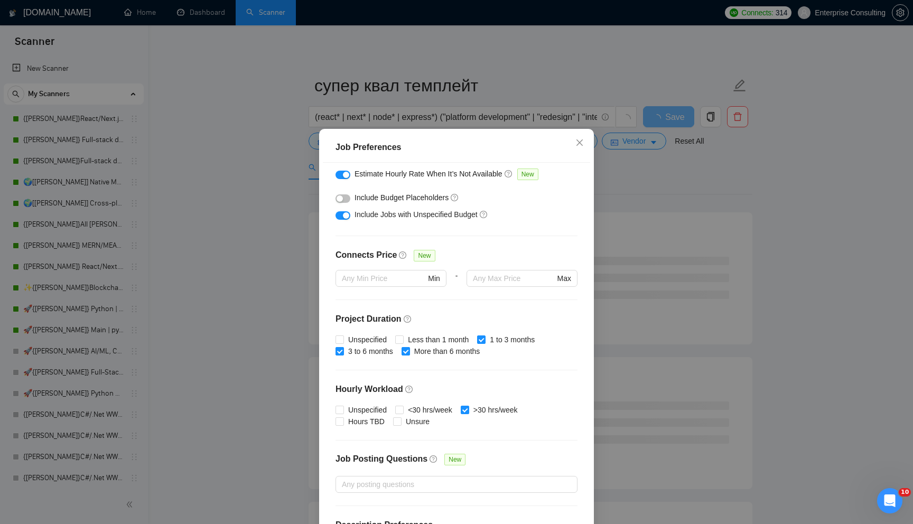
type input "35"
click at [338, 213] on button "button" at bounding box center [343, 215] width 15 height 8
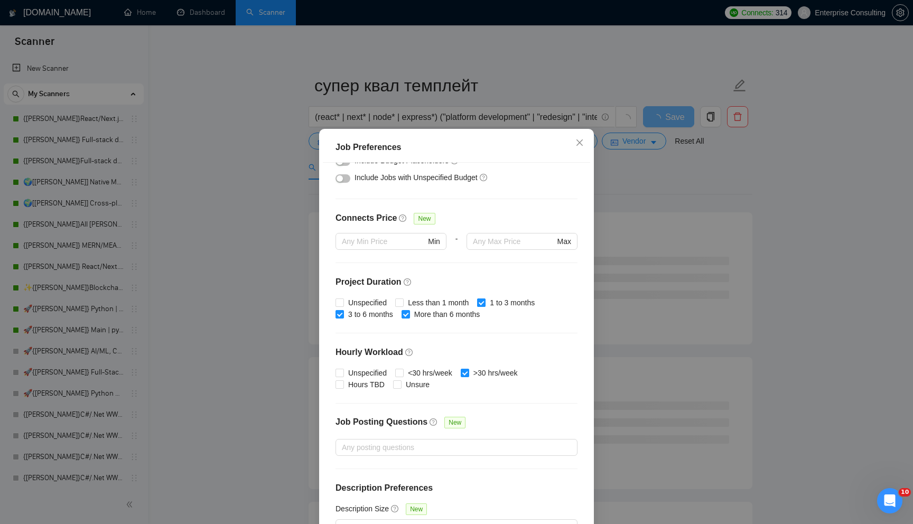
click at [485, 300] on input "1 to 3 months" at bounding box center [480, 302] width 7 height 7
checkbox input "false"
click at [339, 369] on input "Unspecified" at bounding box center [339, 372] width 7 height 7
checkbox input "true"
click at [337, 385] on input "Hours TBD" at bounding box center [339, 384] width 7 height 7
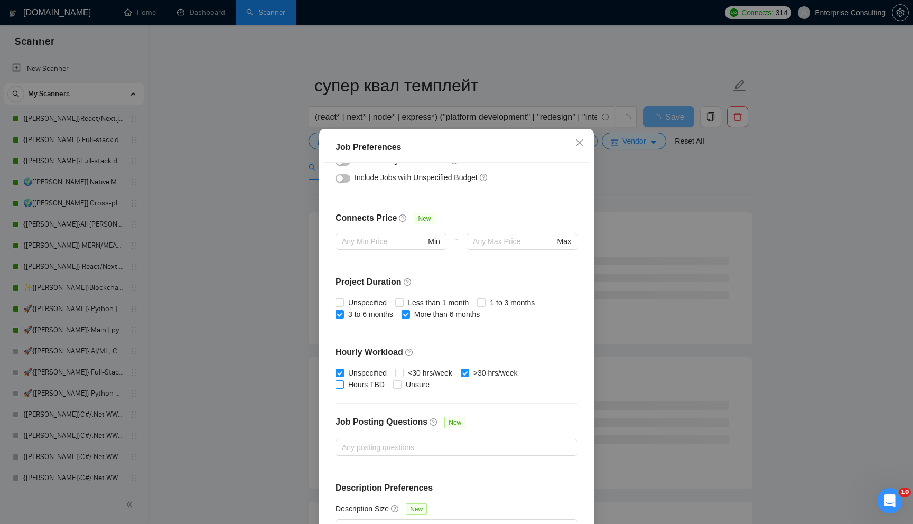
checkbox input "true"
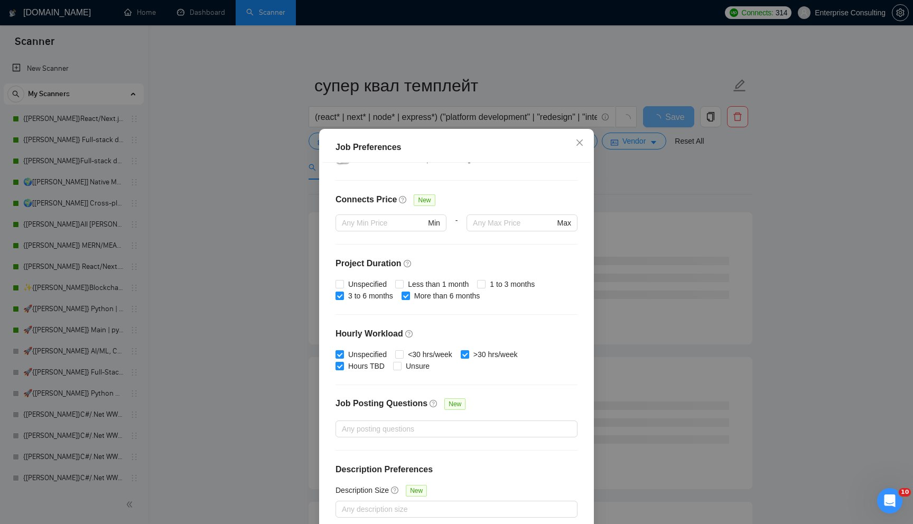
scroll to position [52, 0]
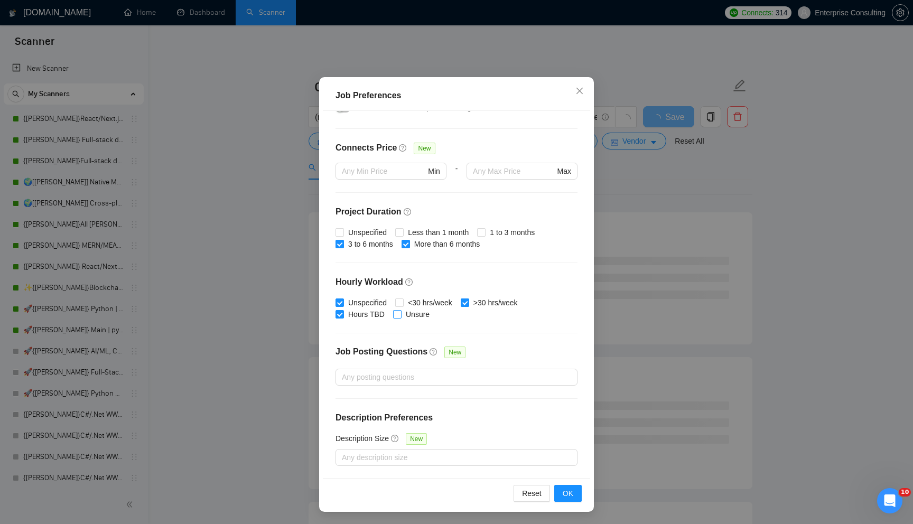
click at [397, 314] on input "Unsure" at bounding box center [396, 313] width 7 height 7
checkbox input "true"
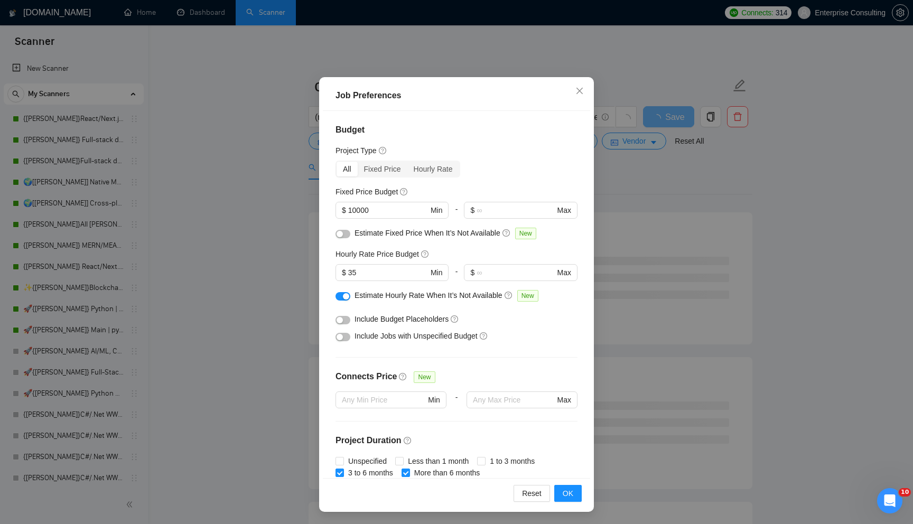
scroll to position [1, 0]
click at [566, 489] on span "OK" at bounding box center [568, 494] width 11 height 12
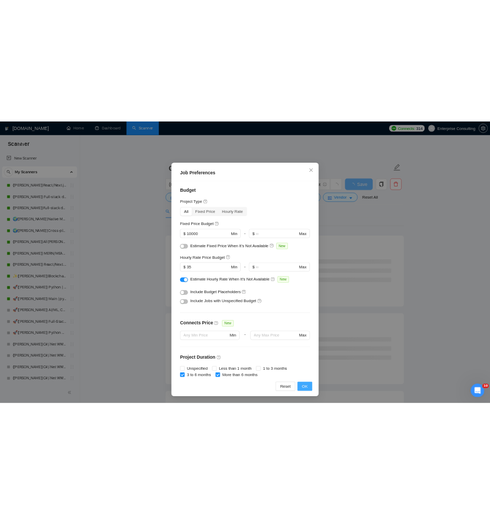
scroll to position [0, 0]
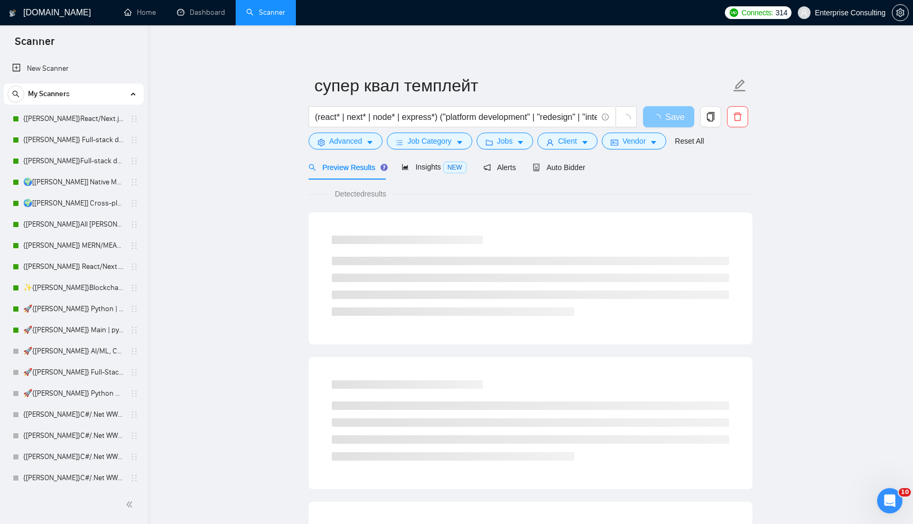
click at [678, 120] on span "Save" at bounding box center [674, 116] width 19 height 13
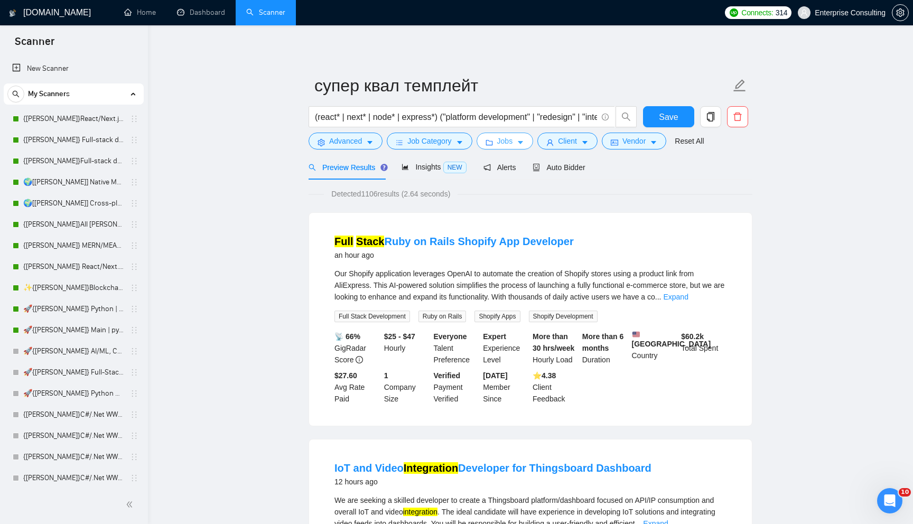
click at [490, 142] on icon "folder" at bounding box center [489, 142] width 7 height 7
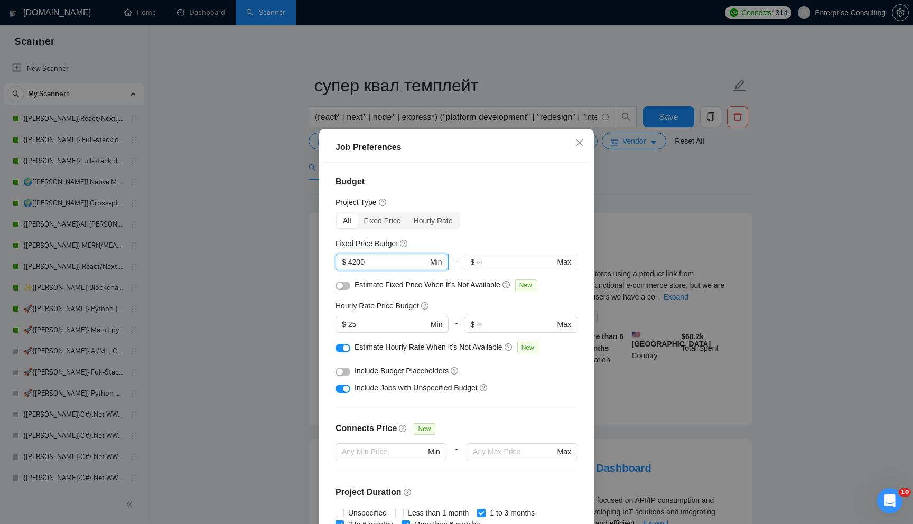
click at [378, 264] on input "4200" at bounding box center [388, 262] width 80 height 12
type input "10000"
click at [373, 326] on input "25" at bounding box center [388, 325] width 80 height 12
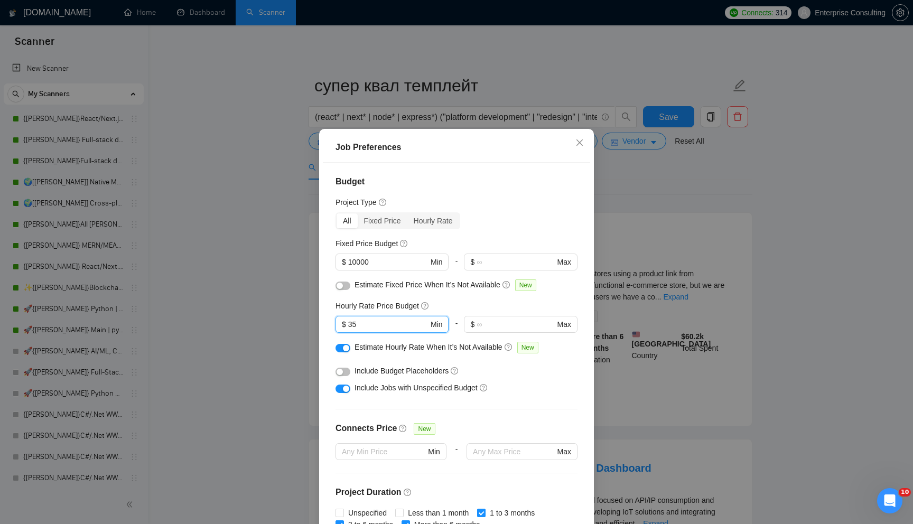
type input "35"
click at [339, 390] on button "button" at bounding box center [343, 389] width 15 height 8
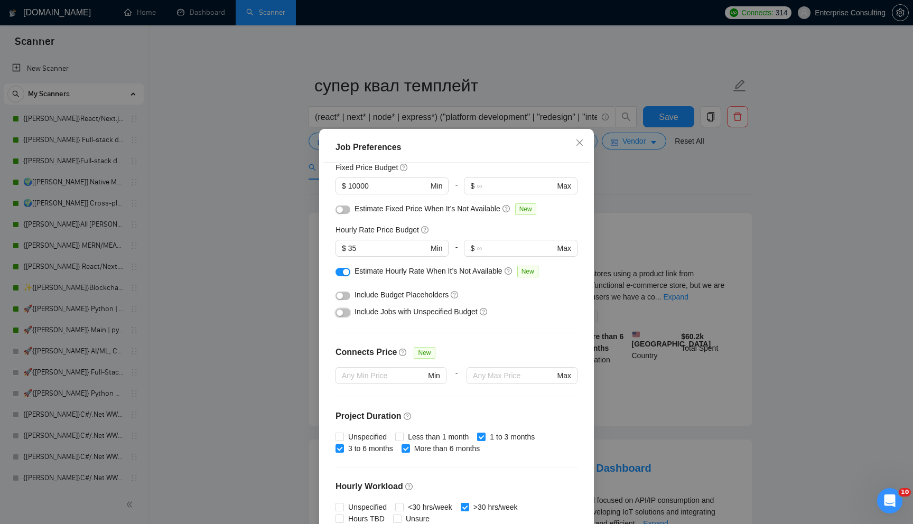
scroll to position [137, 0]
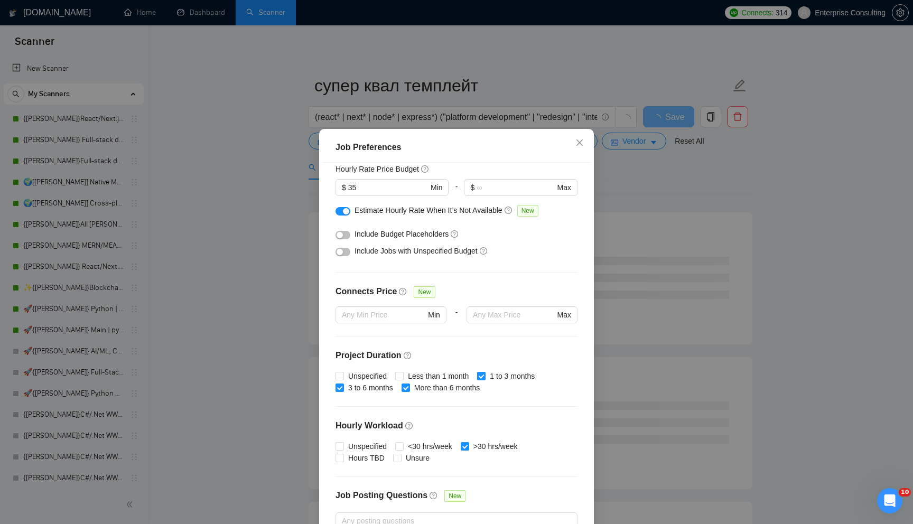
click at [485, 377] on input "1 to 3 months" at bounding box center [480, 375] width 7 height 7
checkbox input "false"
click at [363, 445] on span "Unspecified" at bounding box center [367, 447] width 47 height 12
click at [343, 445] on input "Unspecified" at bounding box center [339, 445] width 7 height 7
checkbox input "true"
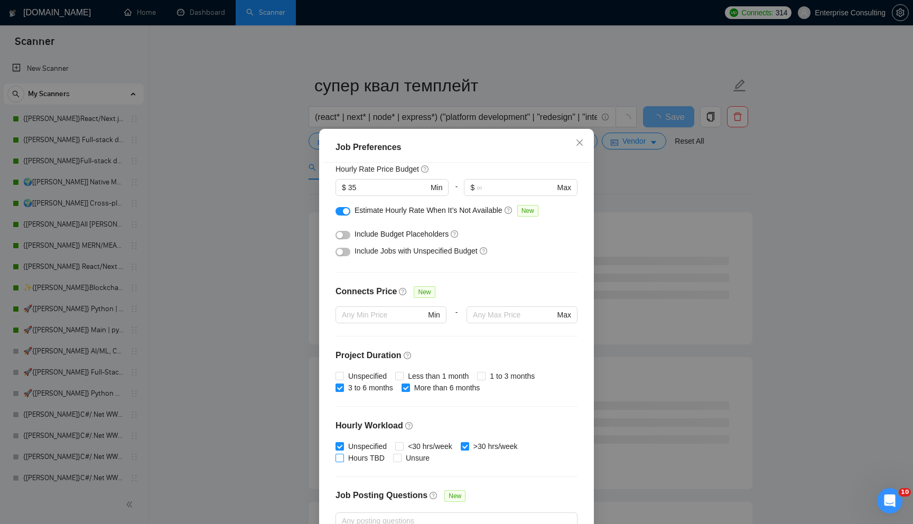
click at [363, 463] on span "Hours TBD" at bounding box center [366, 458] width 45 height 12
click at [343, 461] on input "Hours TBD" at bounding box center [339, 457] width 7 height 7
checkbox input "true"
click at [414, 463] on span "Unsure" at bounding box center [418, 458] width 32 height 12
click at [401, 461] on input "Unsure" at bounding box center [396, 457] width 7 height 7
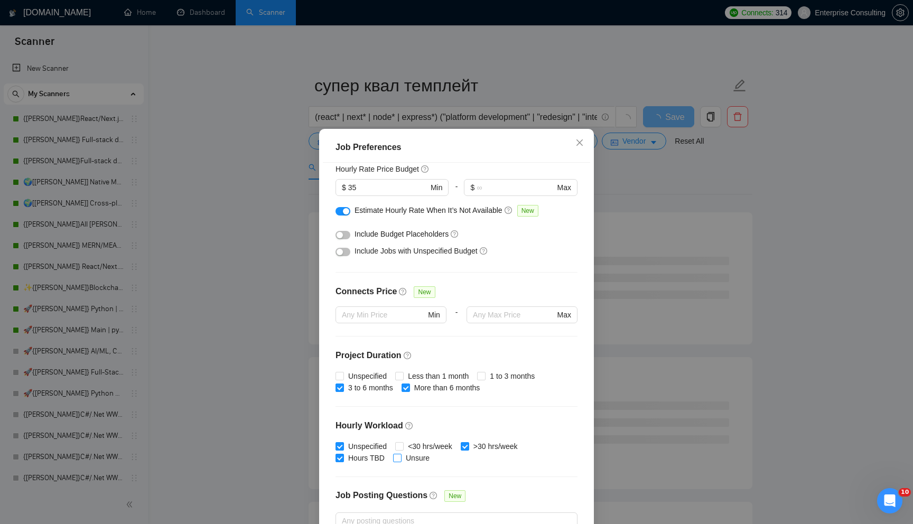
checkbox input "true"
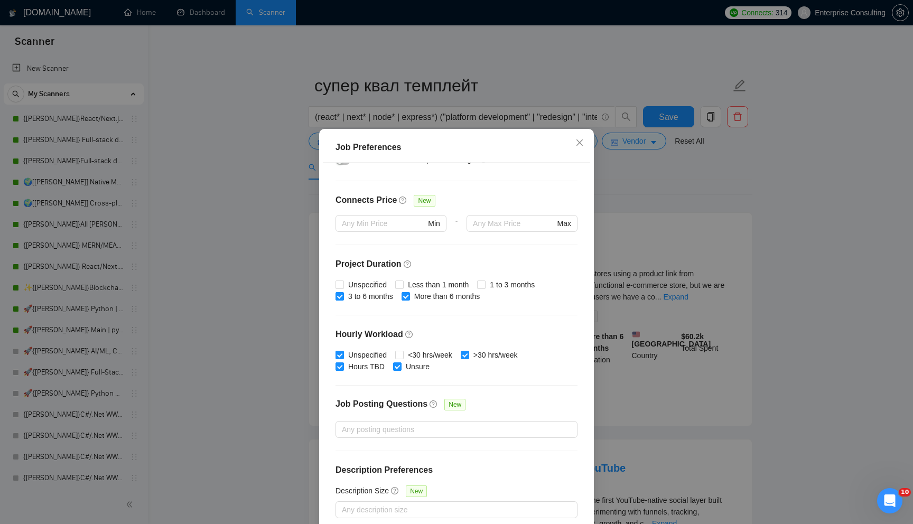
scroll to position [52, 0]
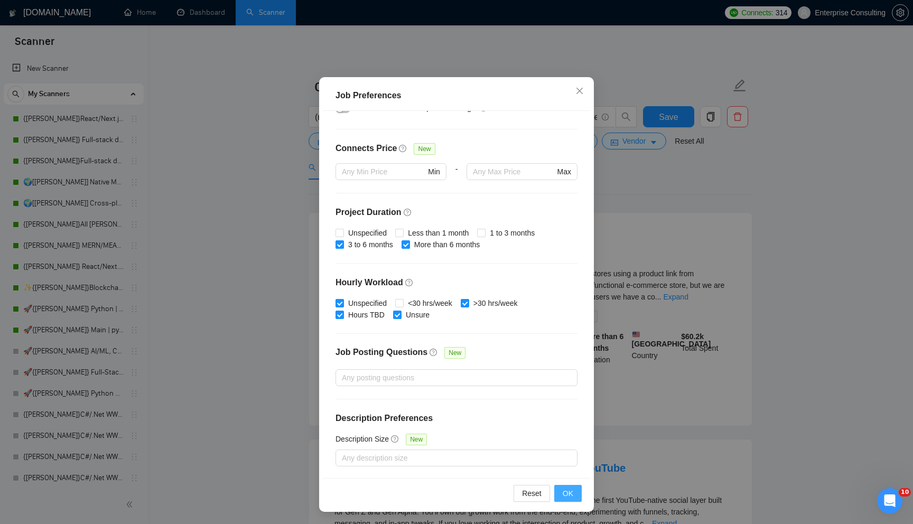
click at [490, 489] on button "OK" at bounding box center [567, 493] width 27 height 17
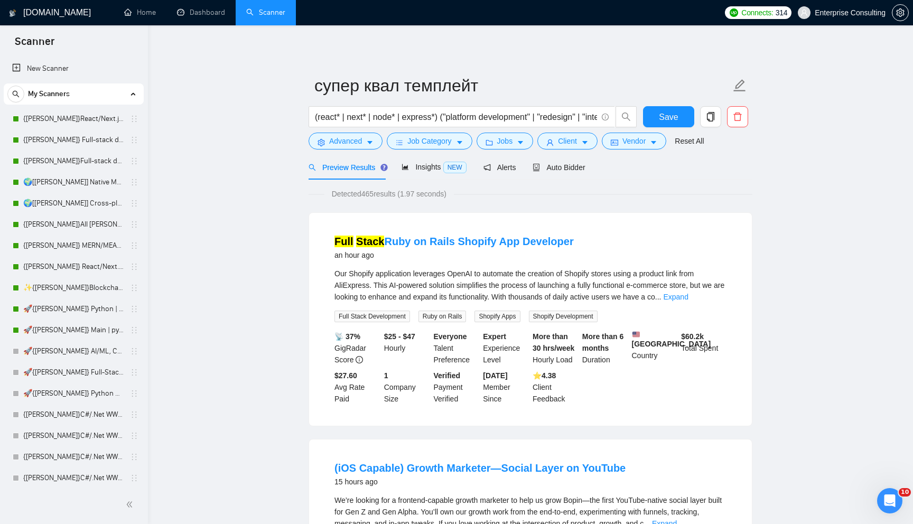
scroll to position [0, 0]
click at [490, 114] on button "Save" at bounding box center [668, 116] width 51 height 21
click at [490, 139] on icon "caret-down" at bounding box center [520, 142] width 7 height 7
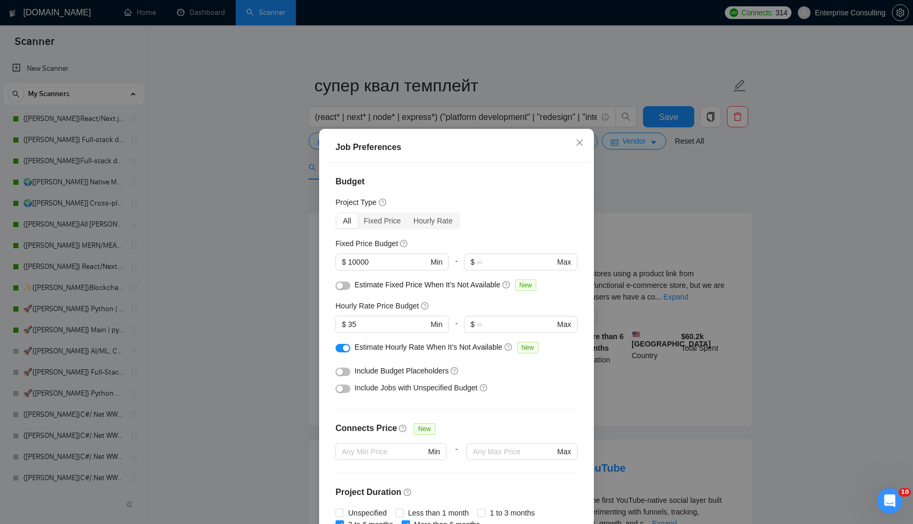
click at [490, 288] on div "Job Preferences Budget Project Type All Fixed Price Hourly Rate Fixed Price Bud…" at bounding box center [456, 262] width 913 height 524
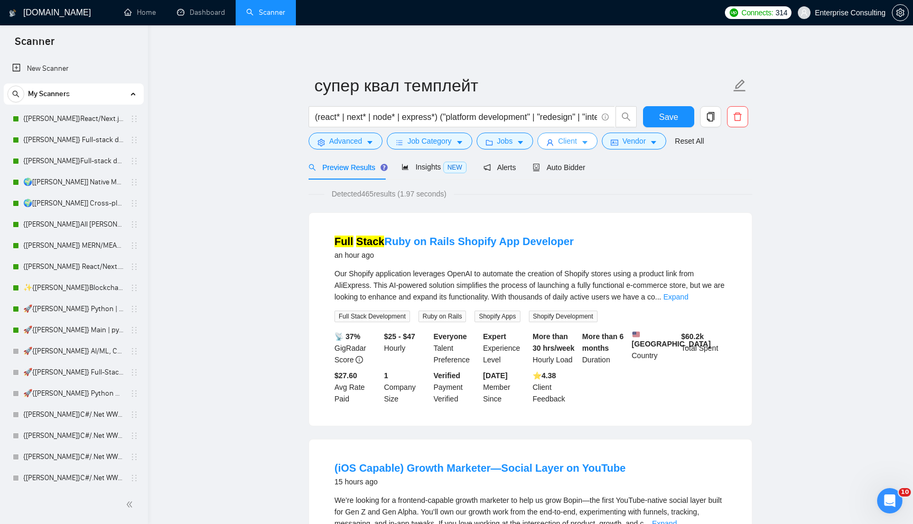
click at [490, 140] on icon "user" at bounding box center [550, 142] width 7 height 7
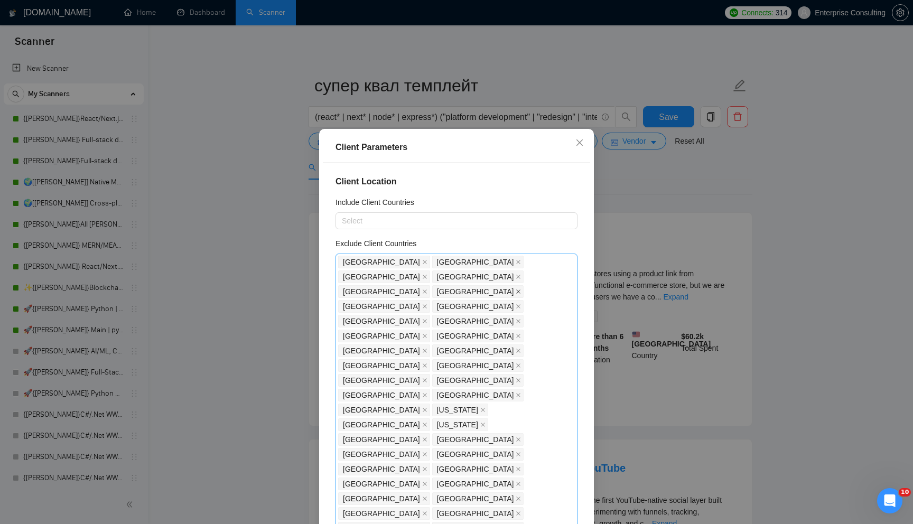
click at [490, 290] on icon "close" at bounding box center [519, 292] width 4 height 4
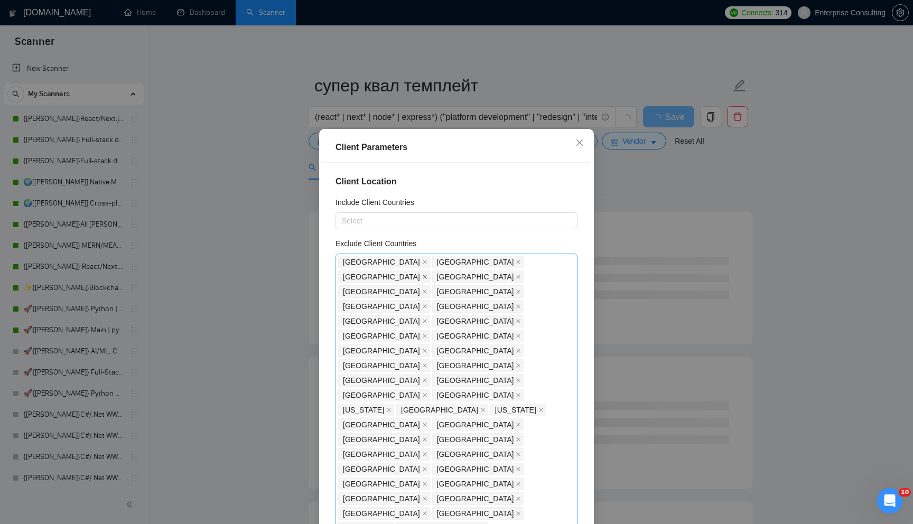
click at [428, 274] on icon "close" at bounding box center [424, 276] width 5 height 5
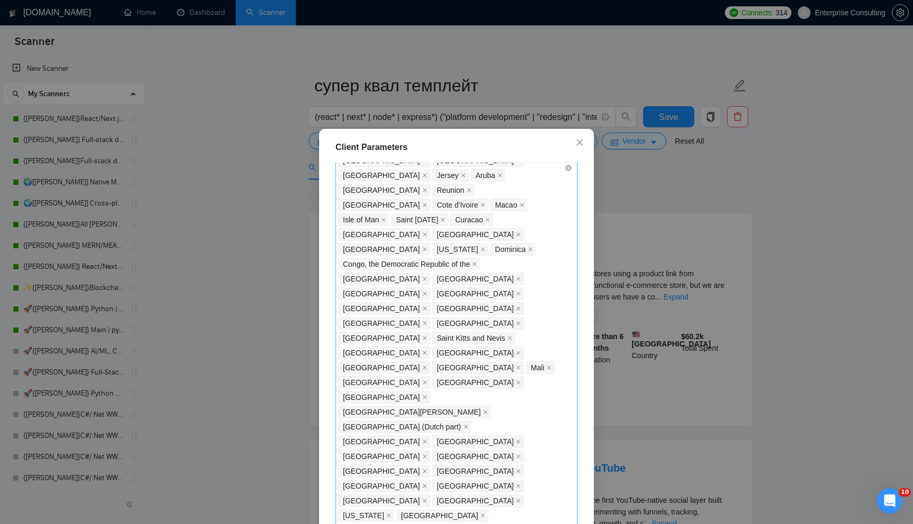
scroll to position [539, 0]
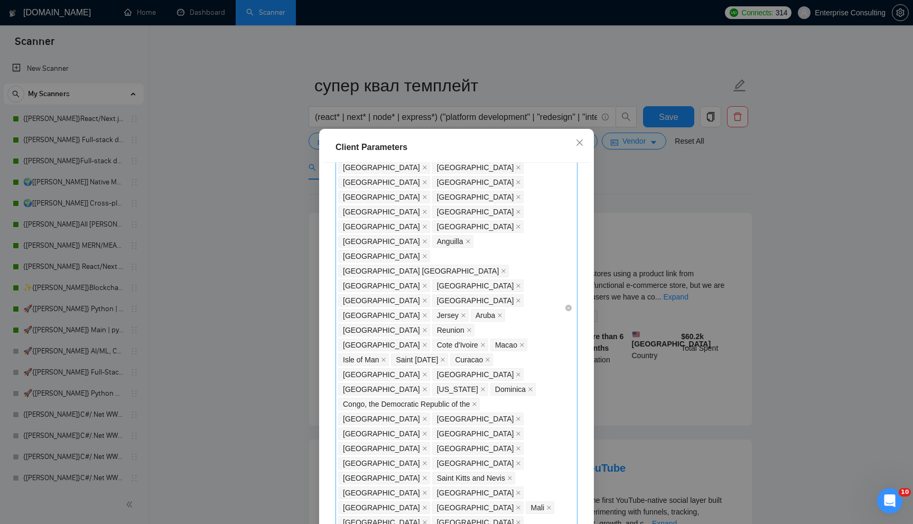
click at [490, 371] on div "[GEOGRAPHIC_DATA] [GEOGRAPHIC_DATA] [GEOGRAPHIC_DATA] [GEOGRAPHIC_DATA] [GEOGRA…" at bounding box center [451, 308] width 226 height 1184
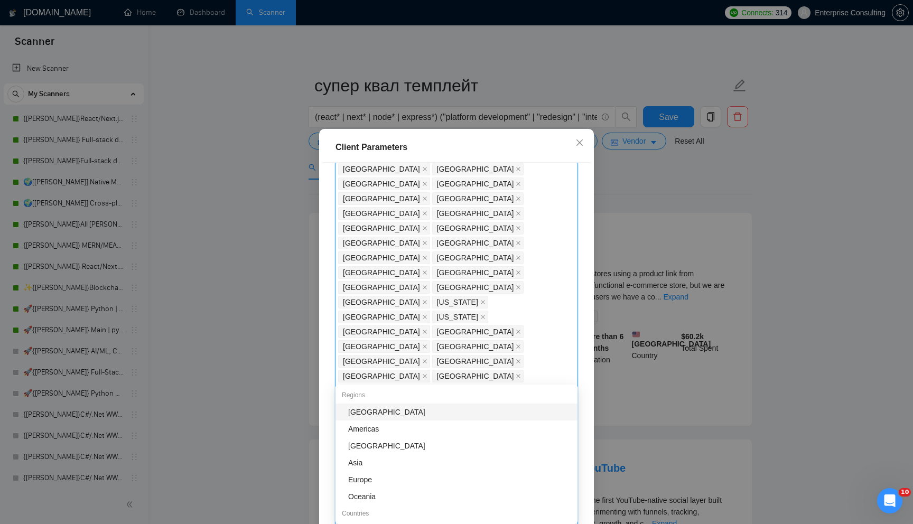
scroll to position [0, 0]
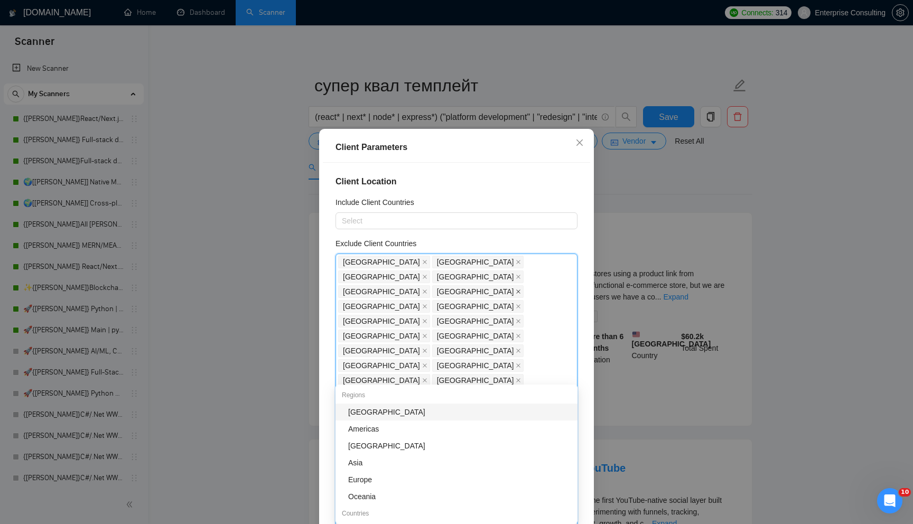
click at [490, 289] on icon "close" at bounding box center [518, 291] width 5 height 5
click at [448, 233] on div "Client Location Include Client Countries Select Exclude Client Countries [GEOGR…" at bounding box center [456, 346] width 267 height 367
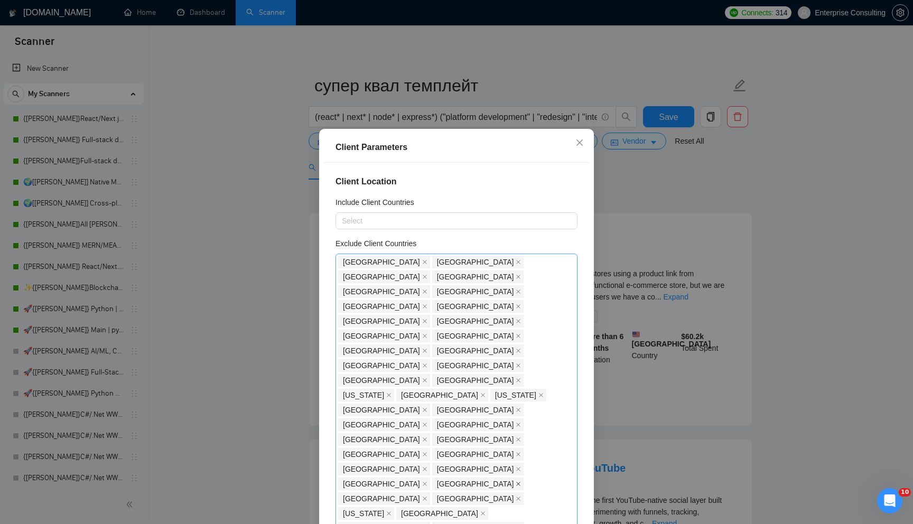
click at [490, 482] on icon "close" at bounding box center [519, 484] width 4 height 4
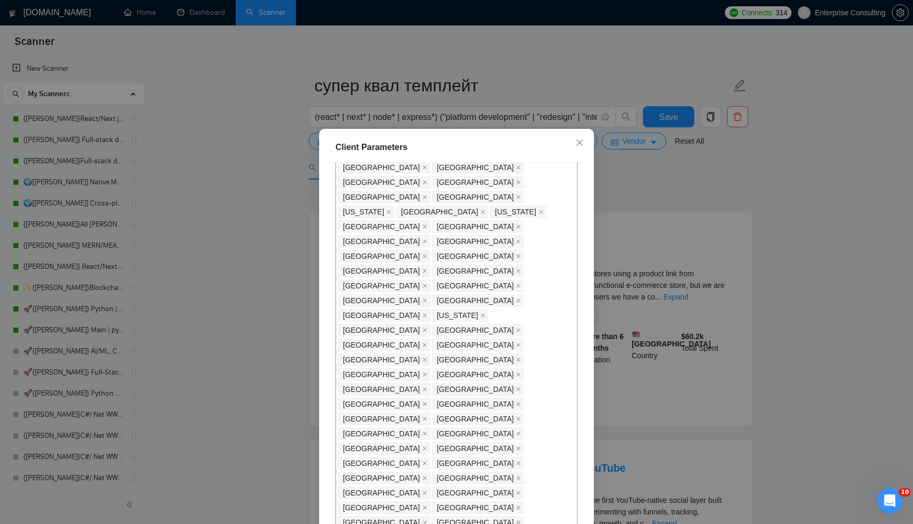
scroll to position [185, 0]
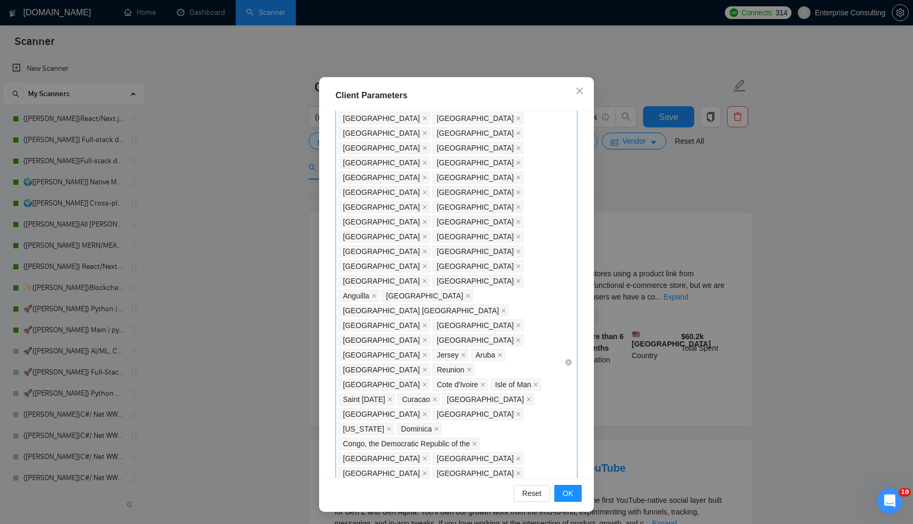
scroll to position [430, 0]
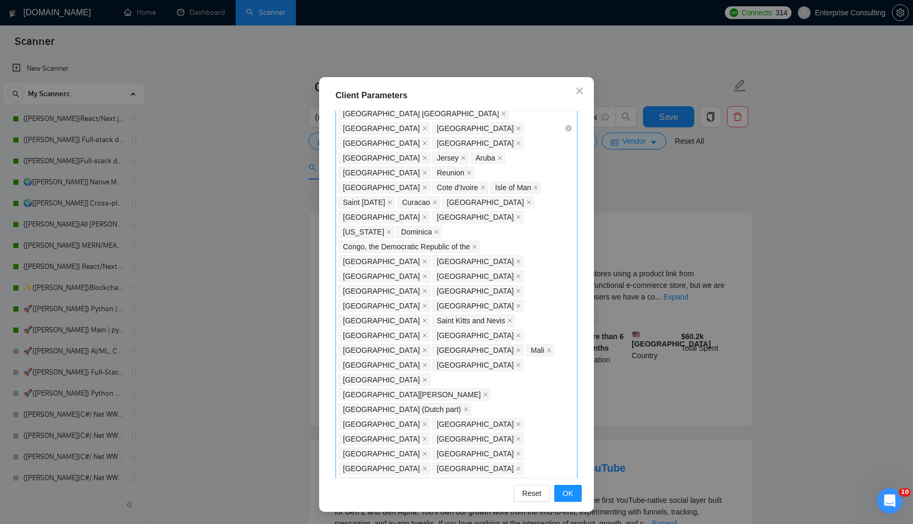
scroll to position [641, 0]
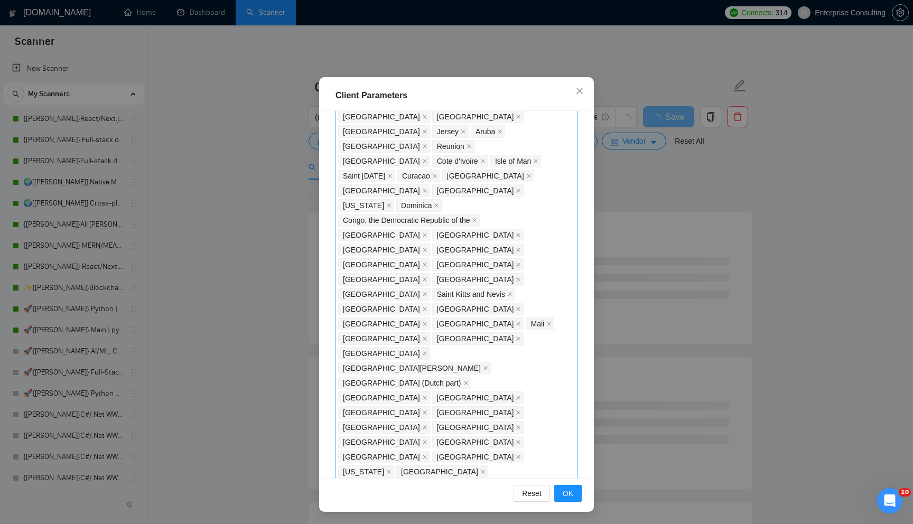
checkbox input "false"
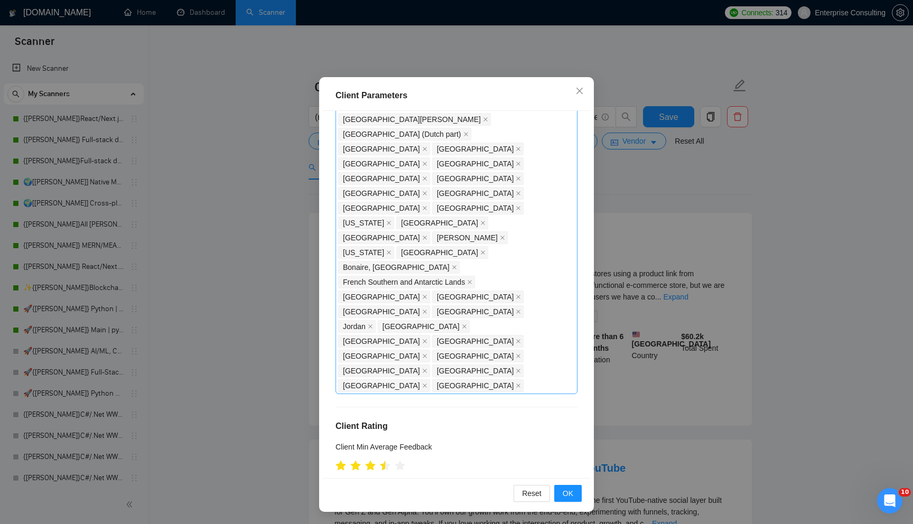
scroll to position [893, 0]
click at [490, 490] on button "OK" at bounding box center [567, 493] width 27 height 17
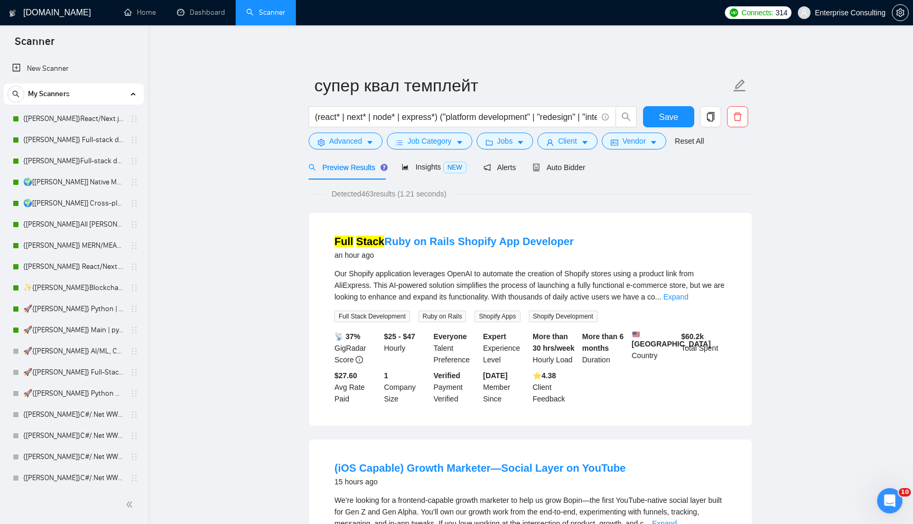
scroll to position [0, 0]
click at [490, 143] on button "Client" at bounding box center [568, 141] width 60 height 17
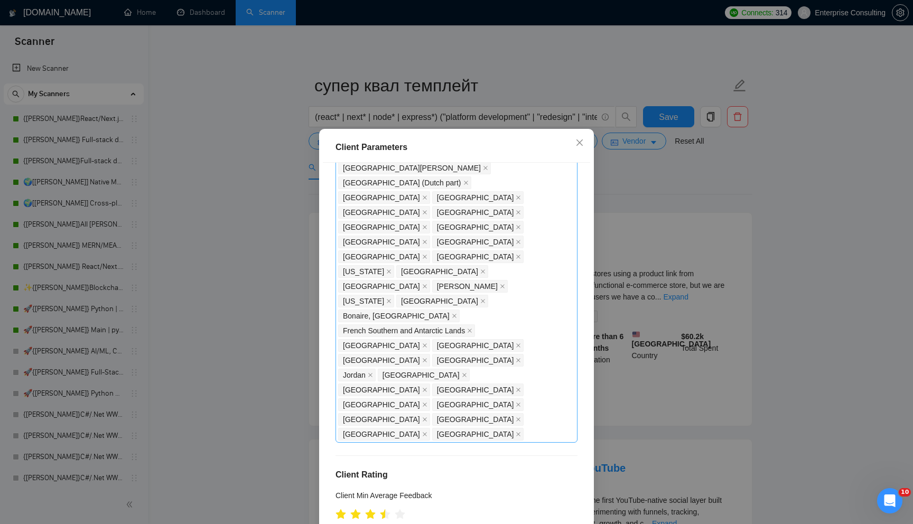
scroll to position [52, 0]
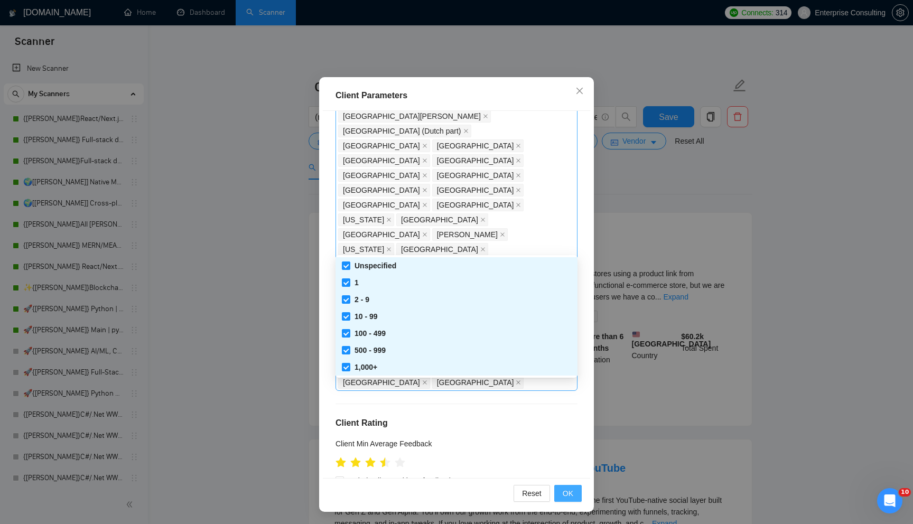
click at [490, 487] on button "OK" at bounding box center [567, 493] width 27 height 17
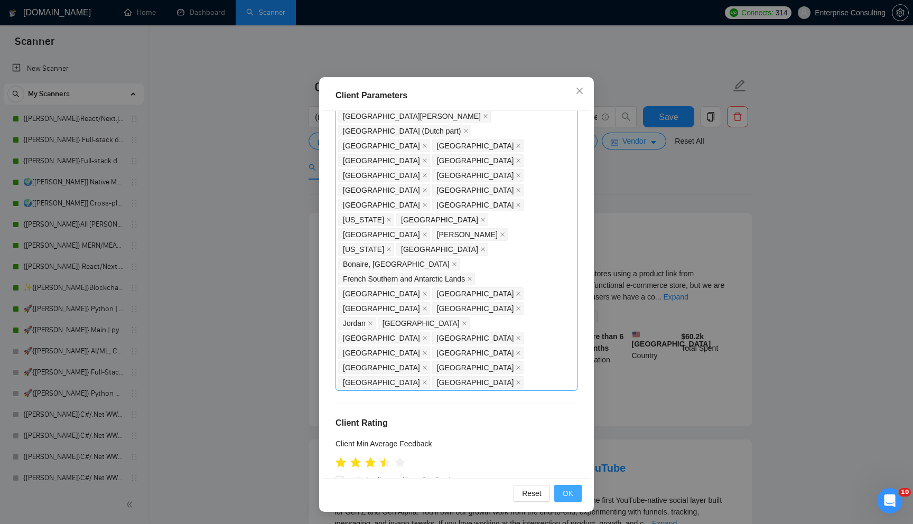
scroll to position [0, 0]
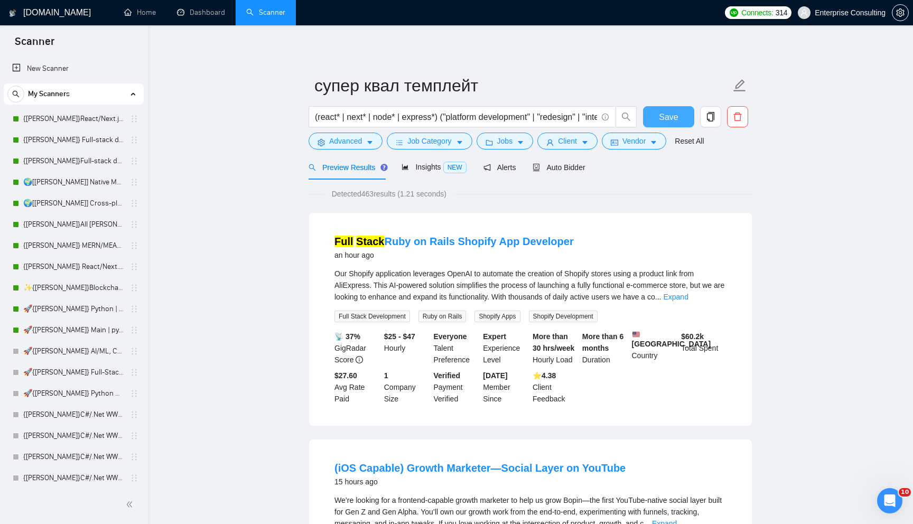
click at [490, 122] on button "Save" at bounding box center [668, 116] width 51 height 21
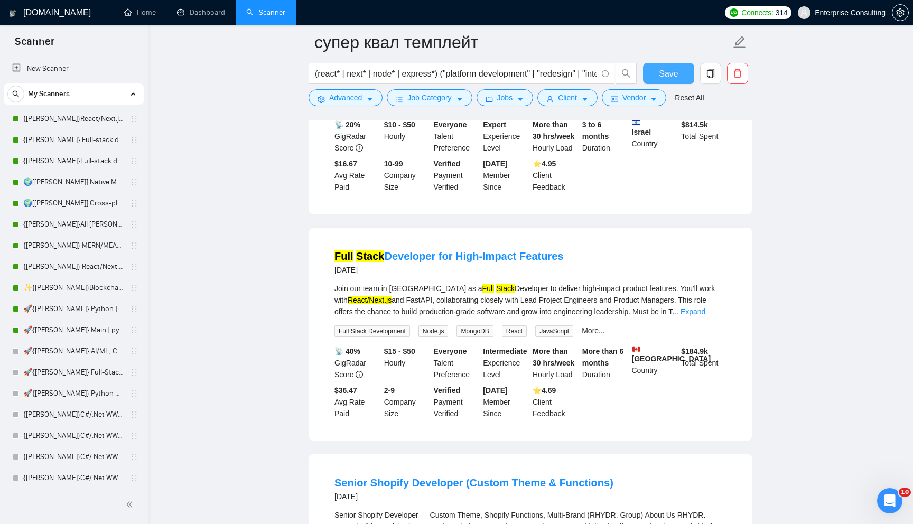
scroll to position [1590, 0]
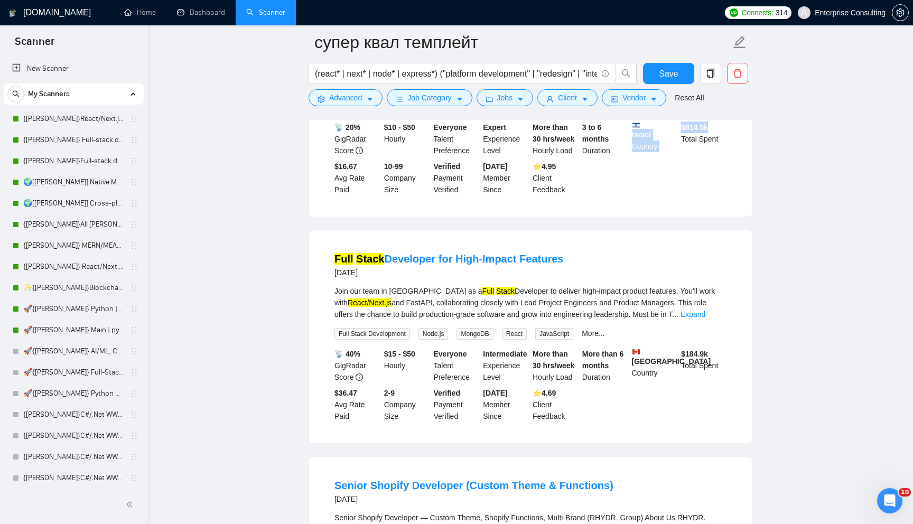
drag, startPoint x: 631, startPoint y: 160, endPoint x: 716, endPoint y: 152, distance: 84.9
click at [490, 153] on div "📡 20% GigRadar Score $10 - $50 Hourly Everyone Talent Preference Expert Experie…" at bounding box center [530, 159] width 396 height 74
click at [490, 196] on div "📡 20% GigRadar Score $10 - $50 Hourly Everyone Talent Preference Expert Experie…" at bounding box center [530, 159] width 396 height 74
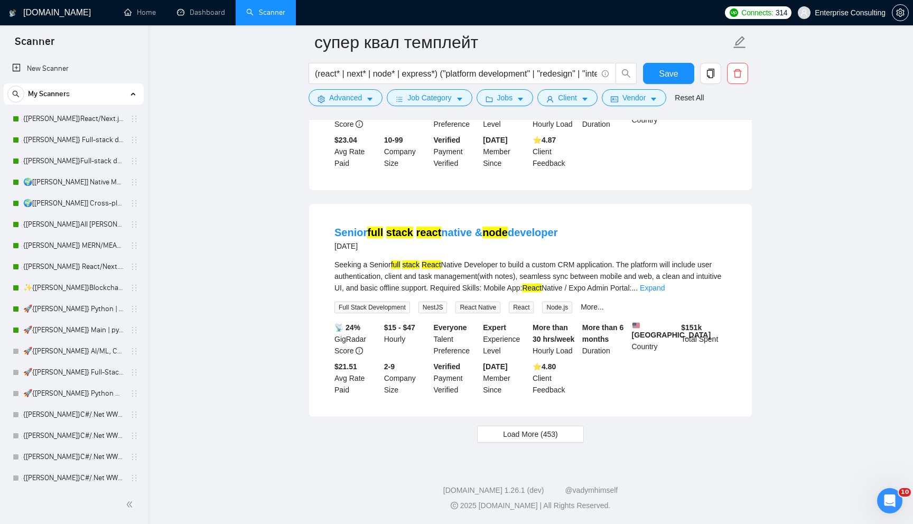
scroll to position [2104, 0]
click at [490, 429] on span "Load More (453)" at bounding box center [530, 435] width 55 height 12
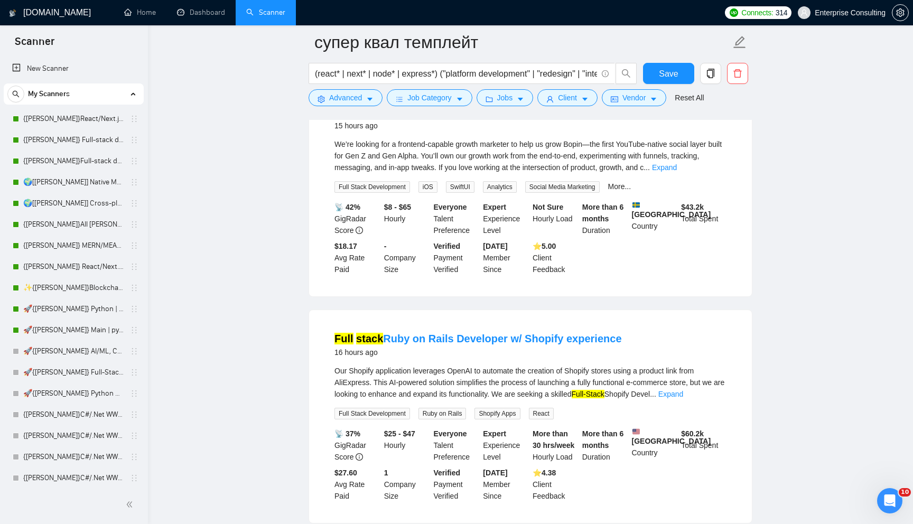
scroll to position [0, 0]
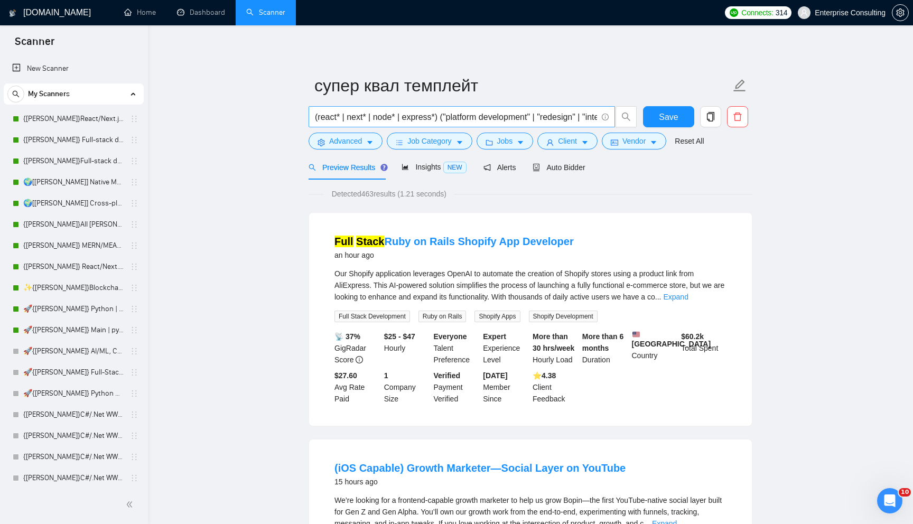
click at [410, 110] on input "(react* | next* | node* | express*) ("platform development" | "redesign" | "int…" at bounding box center [456, 116] width 282 height 13
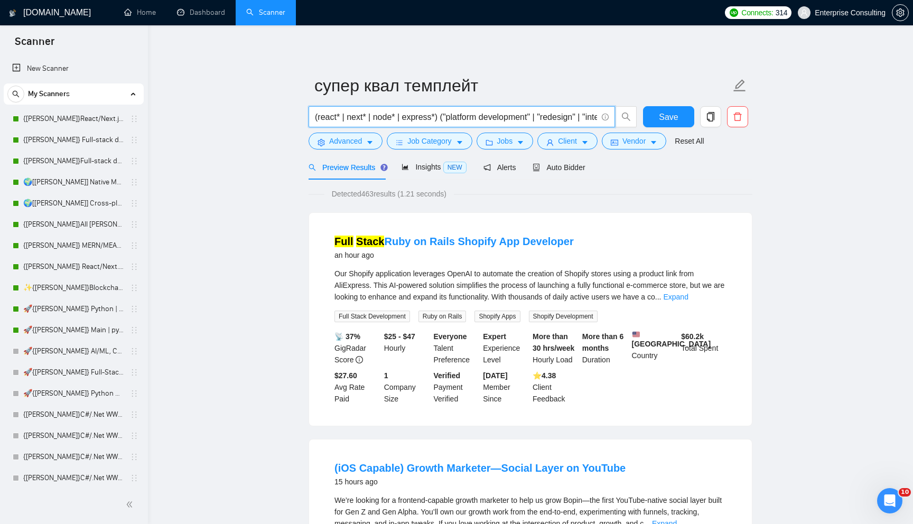
click at [410, 110] on input "(react* | next* | node* | express*) ("platform development" | "redesign" | "int…" at bounding box center [456, 116] width 282 height 13
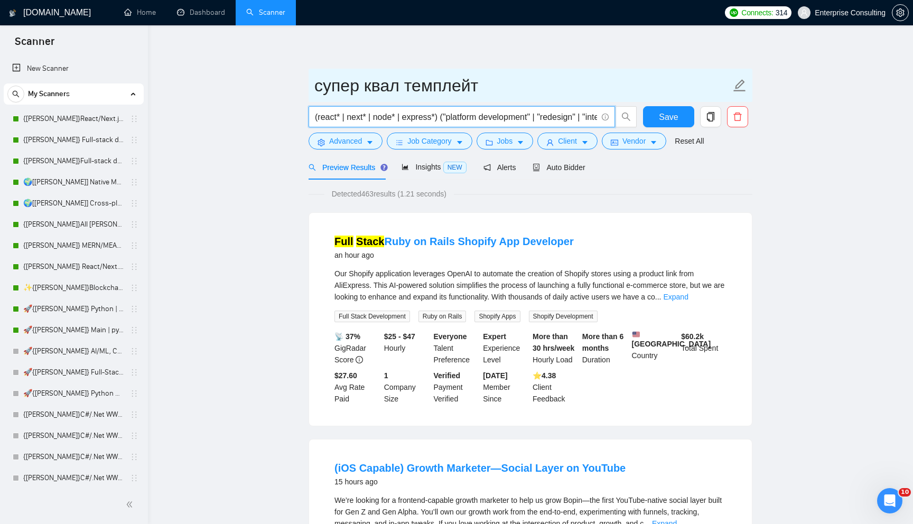
click at [487, 82] on input "супер квал темплейт" at bounding box center [522, 85] width 417 height 26
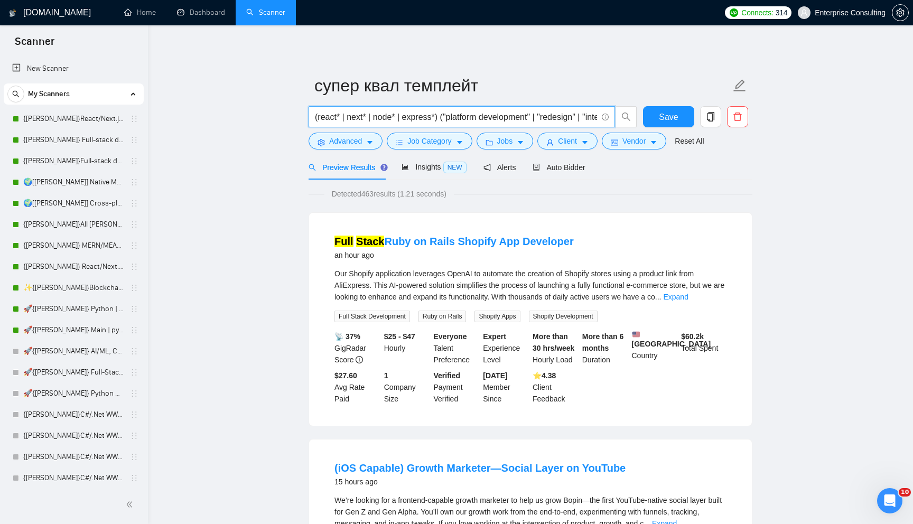
drag, startPoint x: 329, startPoint y: 115, endPoint x: 433, endPoint y: 125, distance: 104.6
click at [433, 125] on span "(react* | next* | node* | express*) ("platform development" | "redesign" | "int…" at bounding box center [462, 116] width 307 height 21
click at [442, 114] on input "(react* | next* | node* | express*) ("platform development" | "redesign" | "int…" at bounding box center [456, 116] width 282 height 13
drag, startPoint x: 339, startPoint y: 122, endPoint x: 514, endPoint y: 129, distance: 174.6
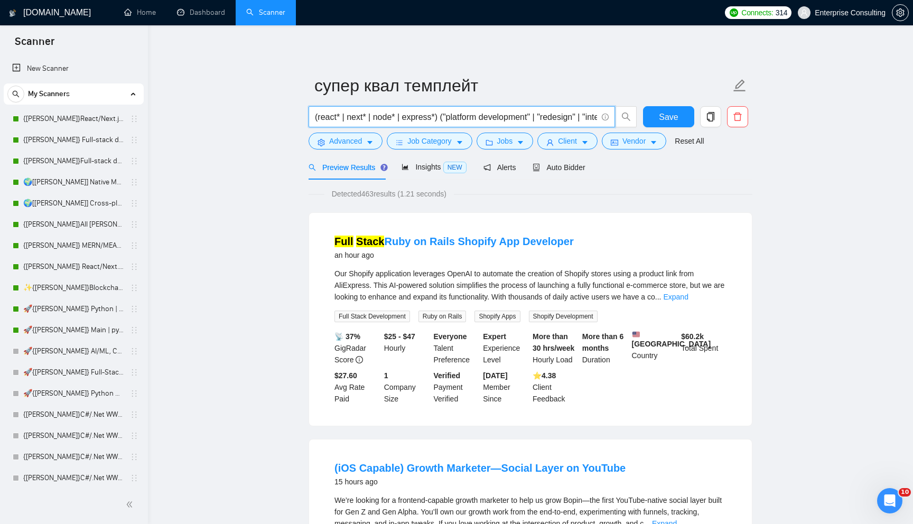
click at [490, 129] on div "(react* | next* | node* | express*) ("platform development" | "redesign" | "int…" at bounding box center [473, 119] width 333 height 26
drag, startPoint x: 515, startPoint y: 113, endPoint x: 356, endPoint y: 104, distance: 158.8
click at [356, 104] on form "супер квал темплейт (react* | next* | node* | express*) ("platform development"…" at bounding box center [531, 112] width 444 height 86
click at [371, 117] on input "(react* | next* | node* | express*) ("platform development" | "redesign" | "int…" at bounding box center [456, 116] width 282 height 13
click at [440, 163] on span "Insights NEW" at bounding box center [434, 167] width 64 height 8
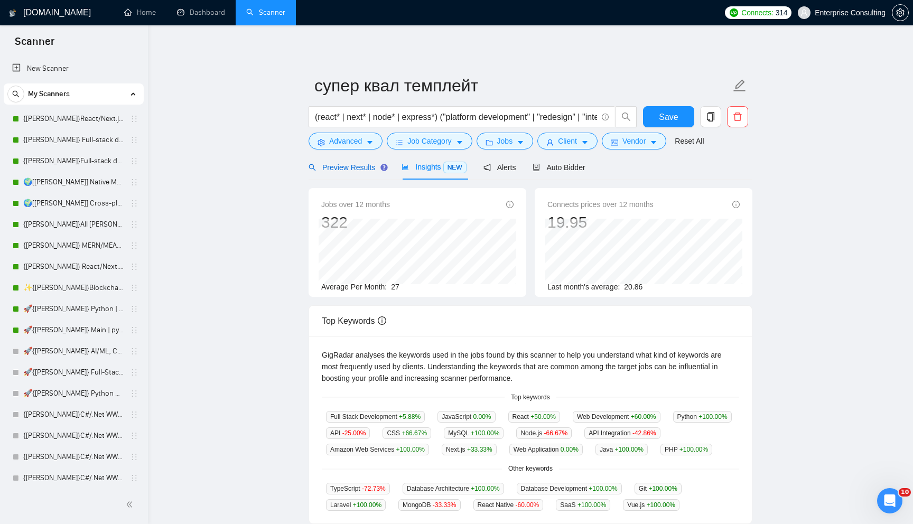
click at [361, 172] on div "Preview Results" at bounding box center [347, 168] width 76 height 12
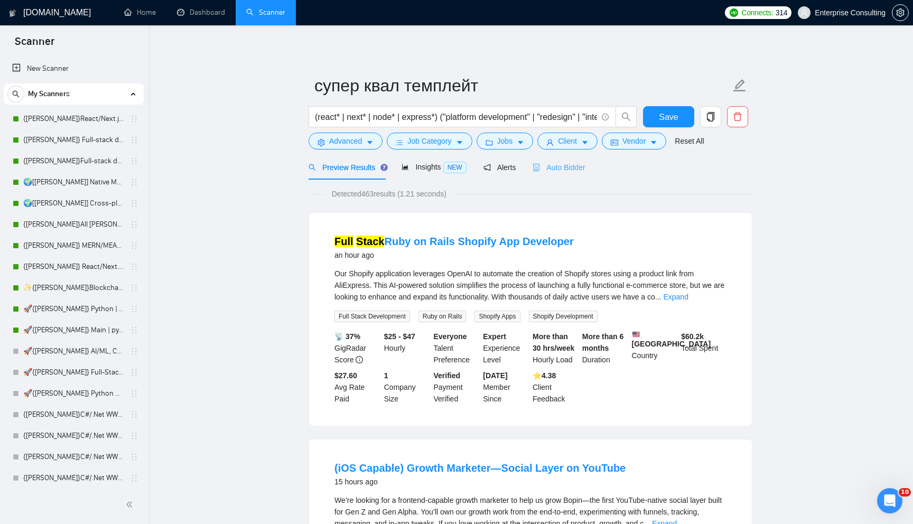
click at [490, 173] on div "Auto Bidder" at bounding box center [559, 167] width 52 height 25
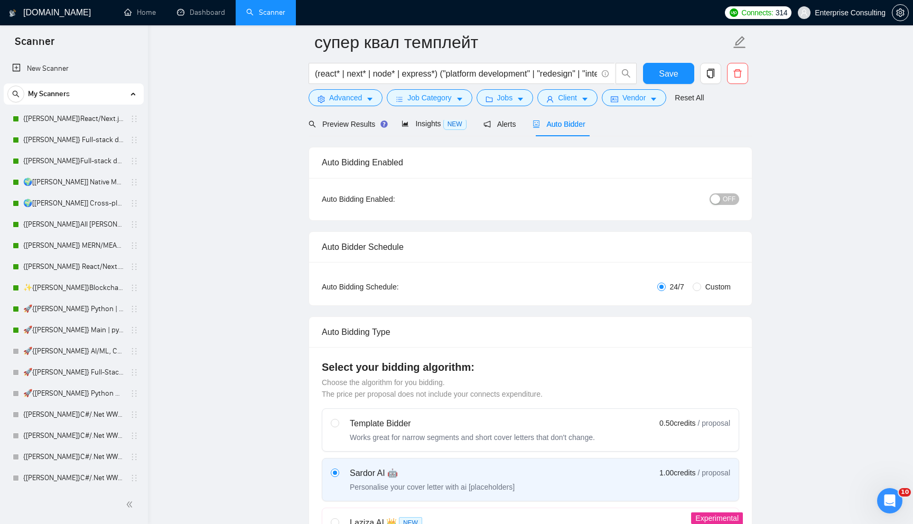
scroll to position [46, 0]
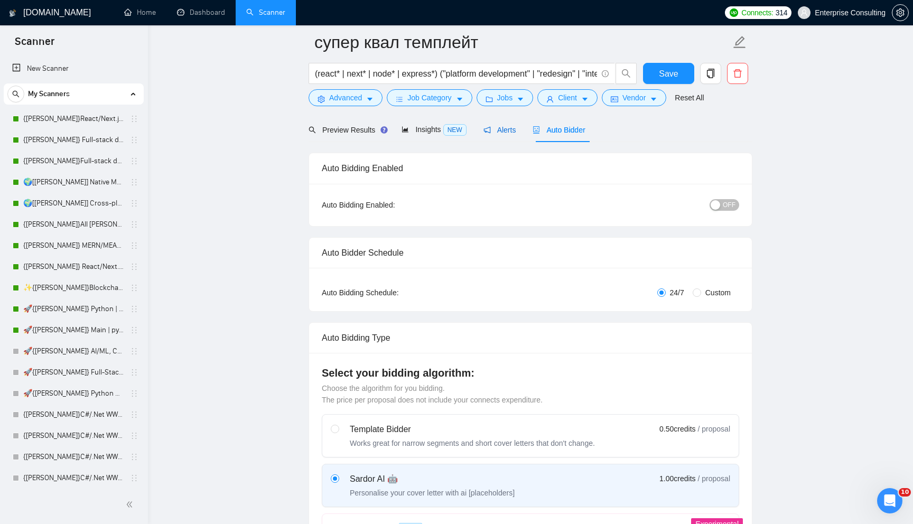
click at [490, 126] on span "Alerts" at bounding box center [500, 130] width 33 height 8
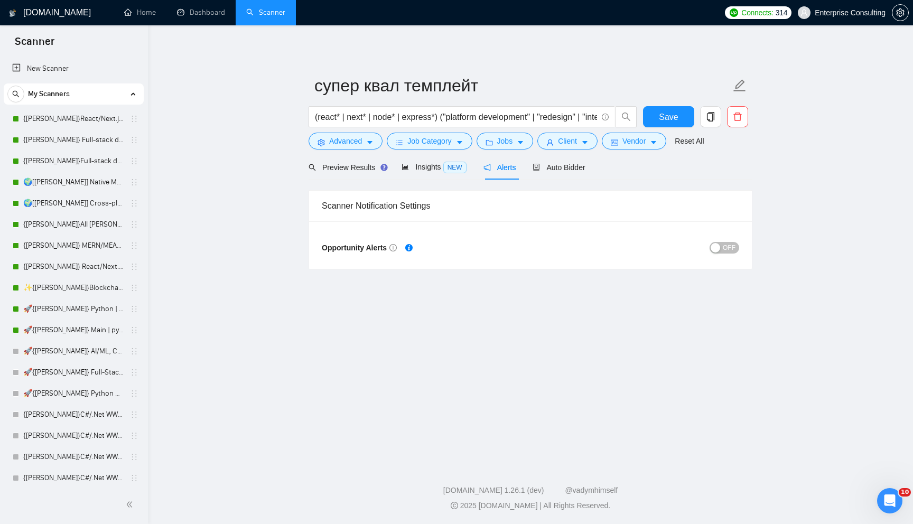
click at [490, 251] on span "OFF" at bounding box center [729, 248] width 13 height 12
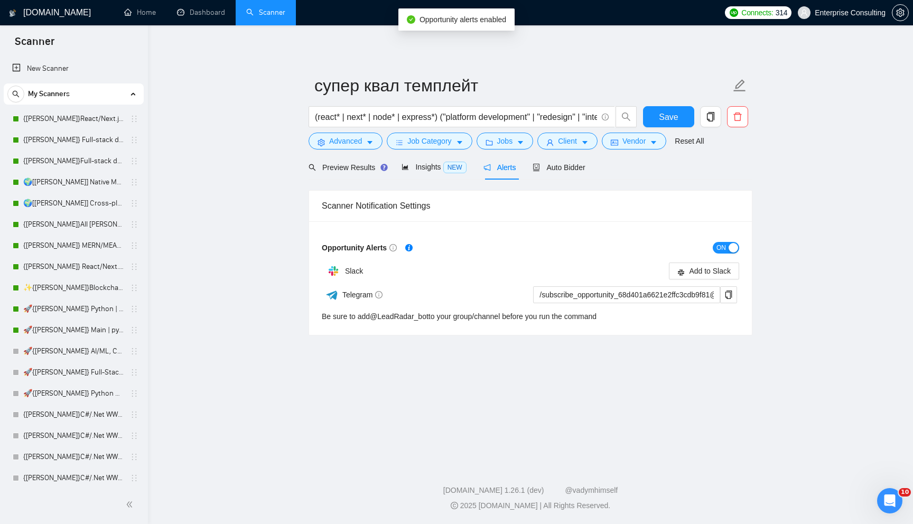
click at [490, 247] on button "ON" at bounding box center [726, 248] width 26 height 12
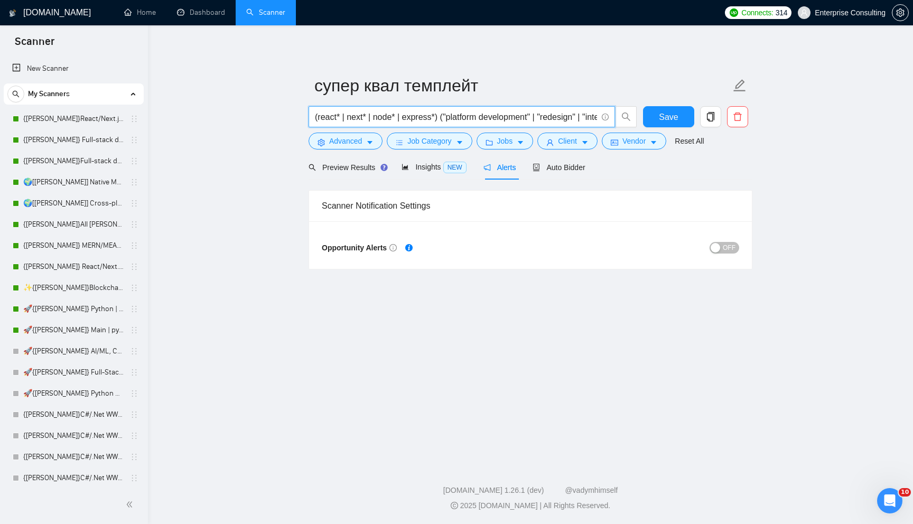
click at [351, 113] on input "(react* | next* | node* | express*) ("platform development" | "redesign" | "int…" at bounding box center [456, 116] width 282 height 13
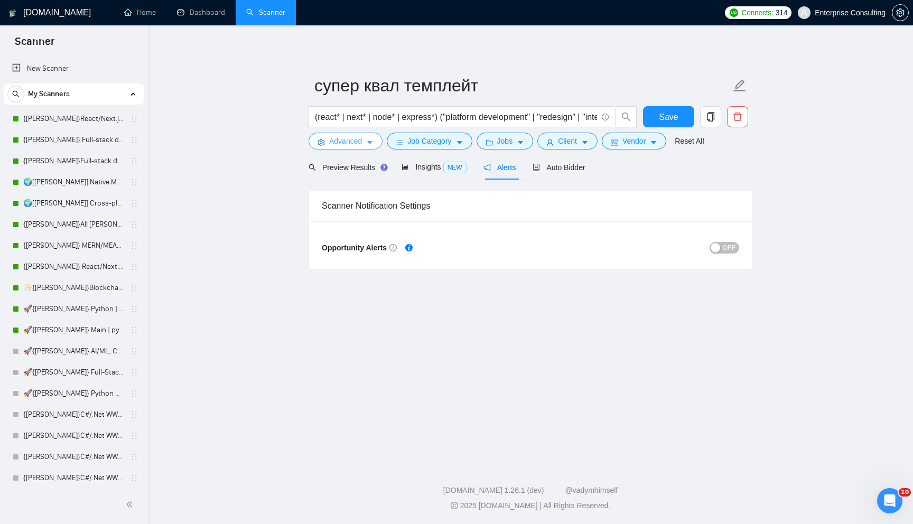
click at [351, 138] on span "Advanced" at bounding box center [345, 141] width 33 height 12
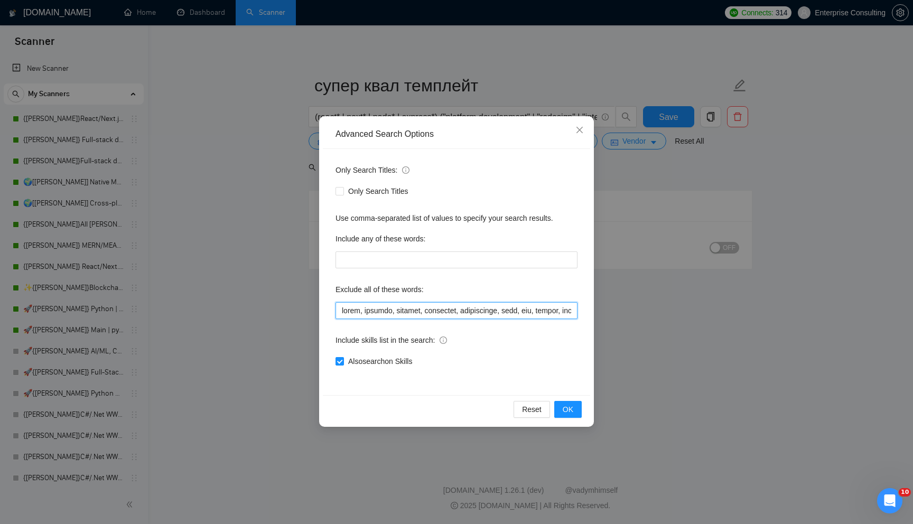
click at [373, 311] on input "text" at bounding box center [457, 310] width 242 height 17
click at [269, 273] on div "Advanced Search Options Only Search Titles: Only Search Titles Use comma-separa…" at bounding box center [456, 262] width 913 height 524
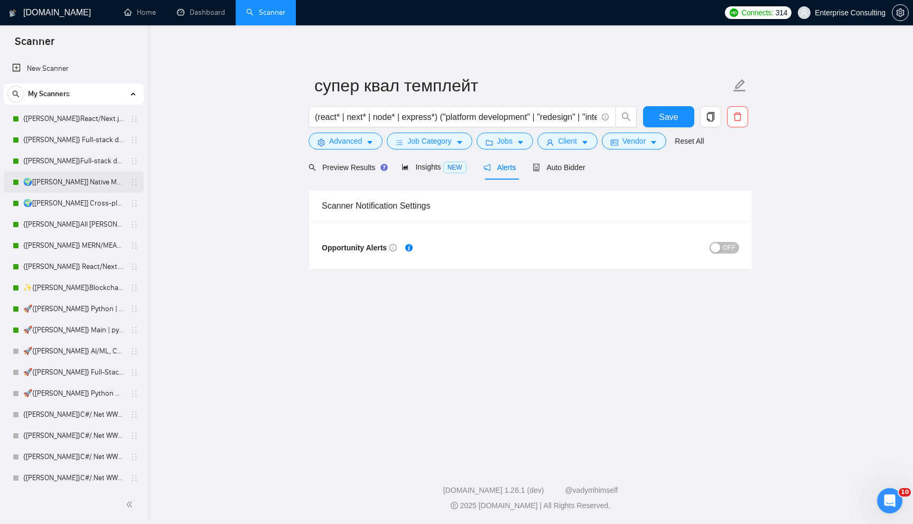
click at [100, 179] on link "🌍[[PERSON_NAME]] Native Mobile WW" at bounding box center [73, 182] width 100 height 21
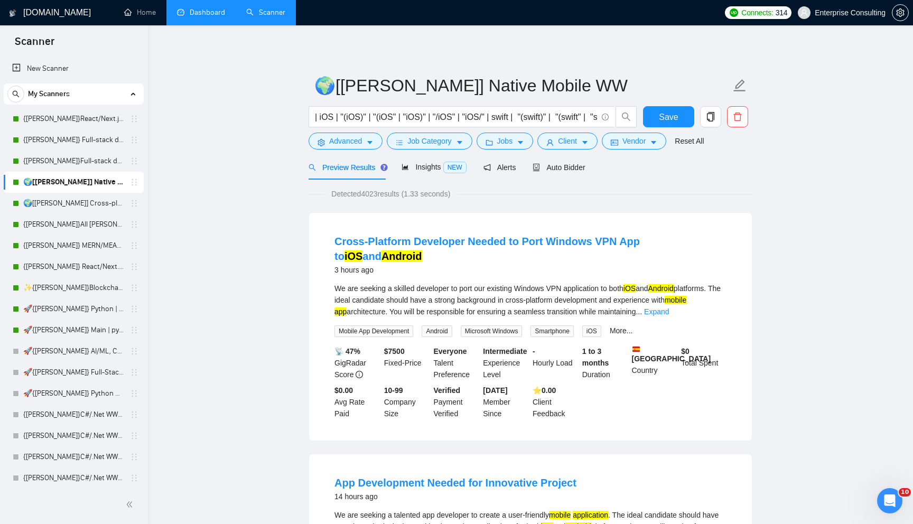
click at [202, 17] on link "Dashboard" at bounding box center [201, 12] width 48 height 9
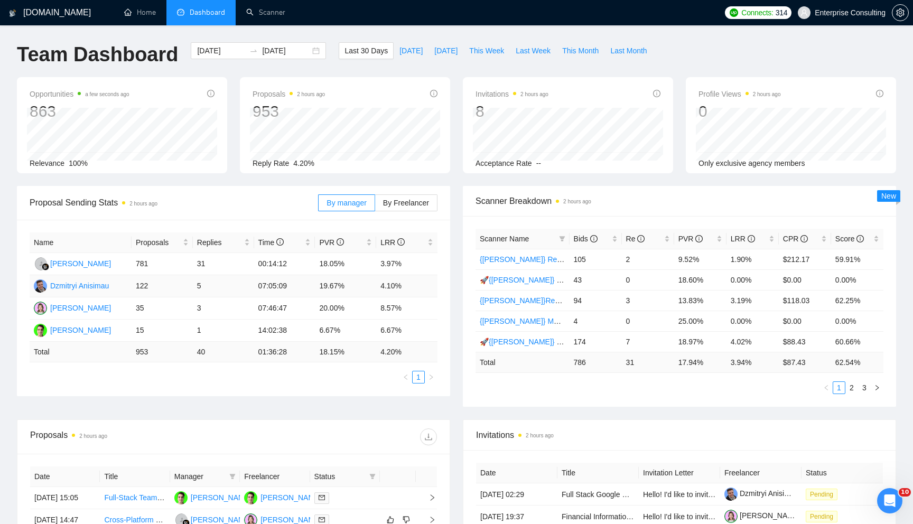
drag, startPoint x: 380, startPoint y: 284, endPoint x: 414, endPoint y: 284, distance: 34.4
click at [414, 284] on td "4.10%" at bounding box center [406, 286] width 61 height 22
